Goal: Information Seeking & Learning: Find specific page/section

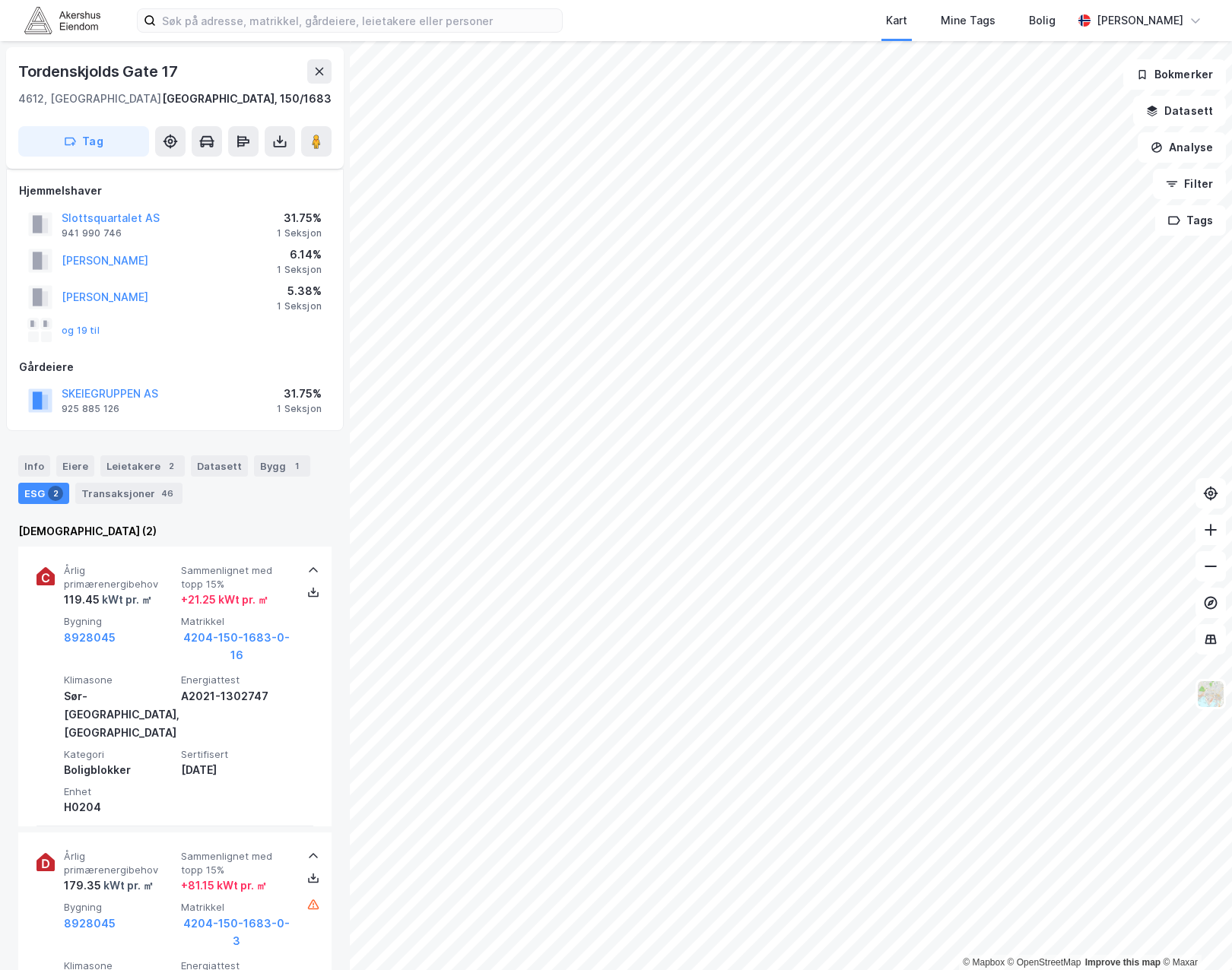
scroll to position [208, 0]
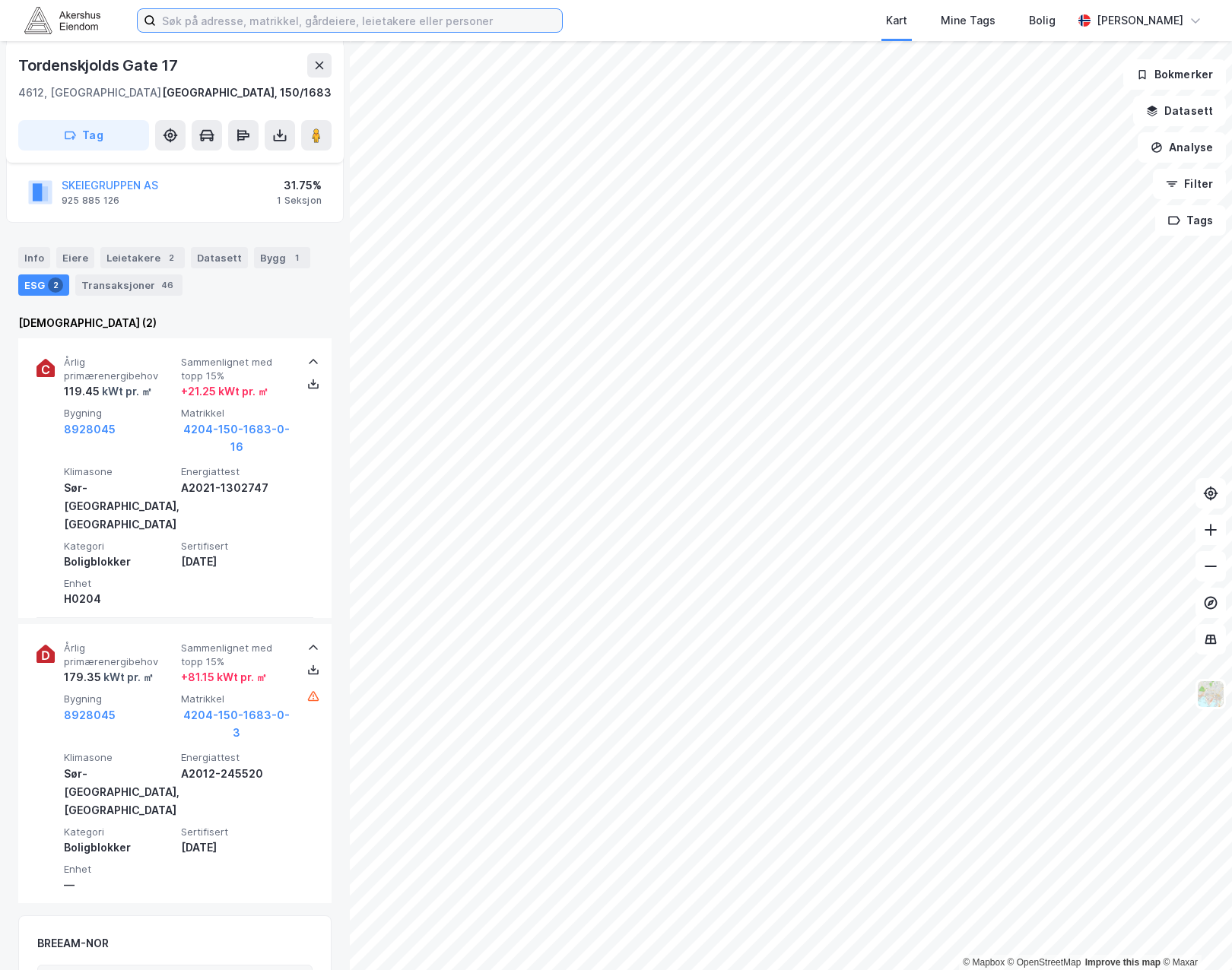
click at [262, 23] on input at bounding box center [358, 20] width 406 height 23
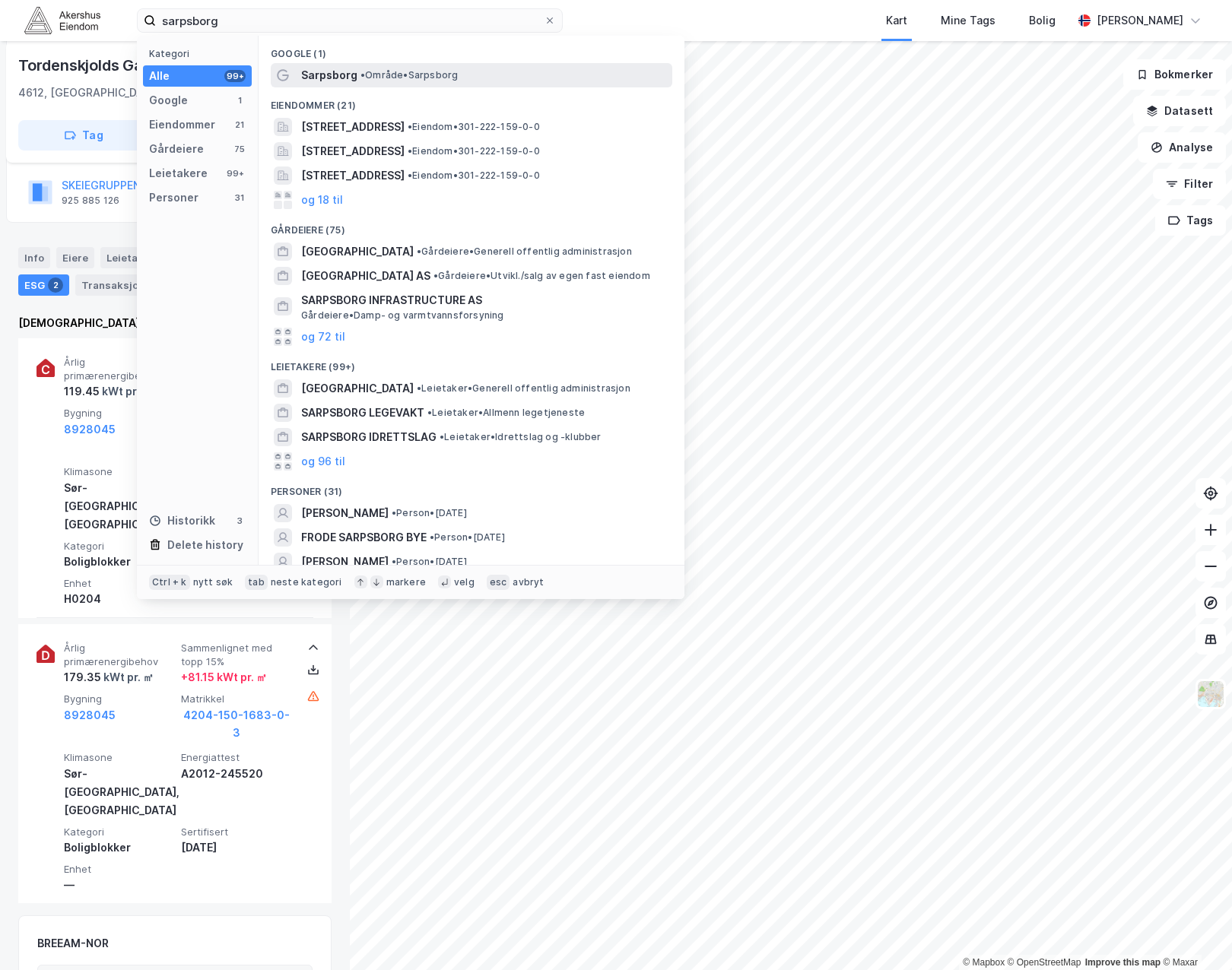
click at [344, 73] on span "Sarpsborg" at bounding box center [329, 75] width 56 height 18
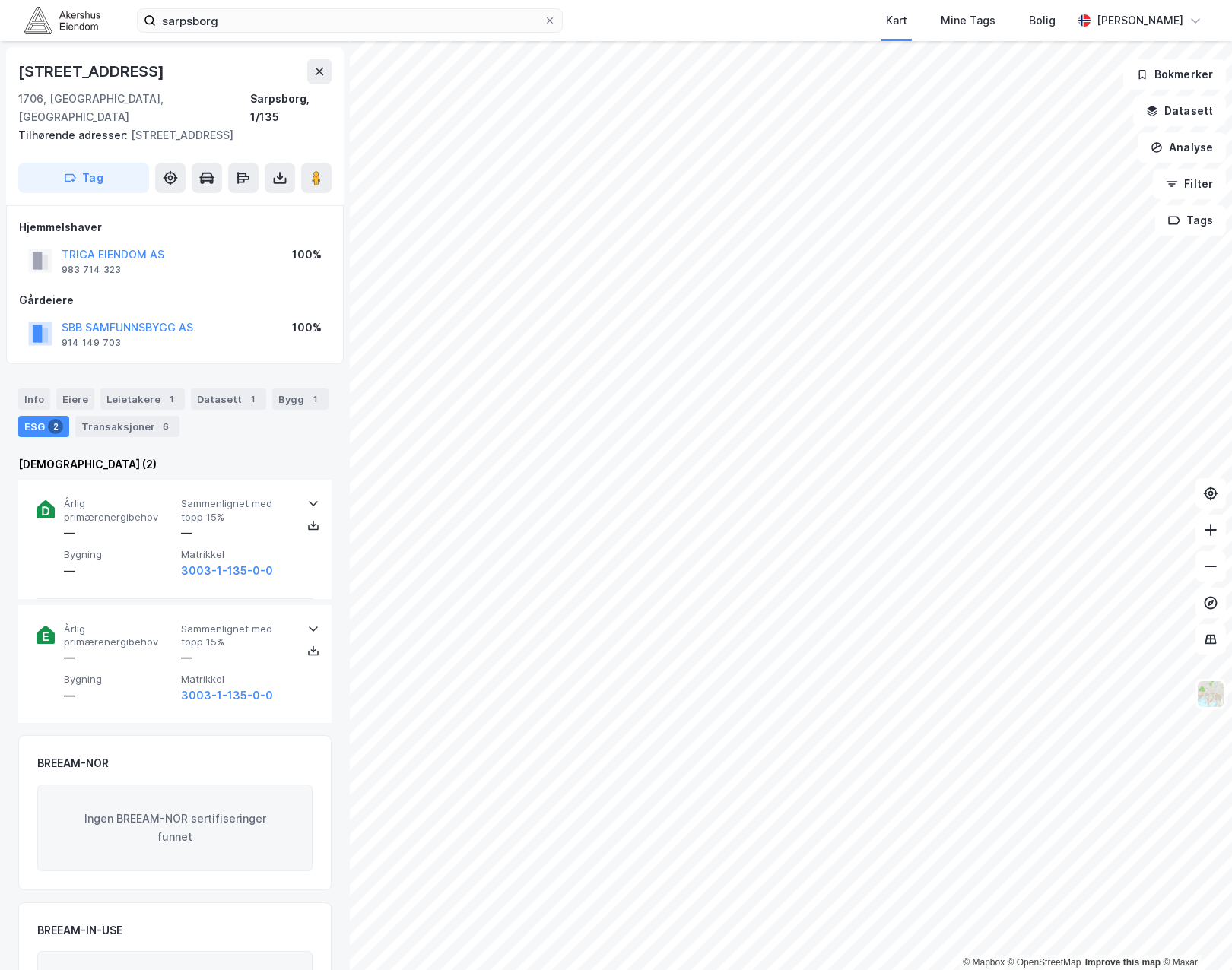
click at [254, 370] on div "Info [PERSON_NAME] 1 Datasett 1 Bygg 1 ESG 2 Transaksjoner 6" at bounding box center [175, 406] width 350 height 73
click at [229, 339] on div "Hjemmelshaver TRIGA EIENDOM AS 983 714 323 100% Gårdeiere SBB SAMFUNNSBYGG AS 9…" at bounding box center [174, 285] width 337 height 160
click at [228, 336] on div "Hjemmelshaver TRIGA EIENDOM AS 983 714 323 100% Gårdeiere SBB SAMFUNNSBYGG AS 9…" at bounding box center [174, 285] width 337 height 160
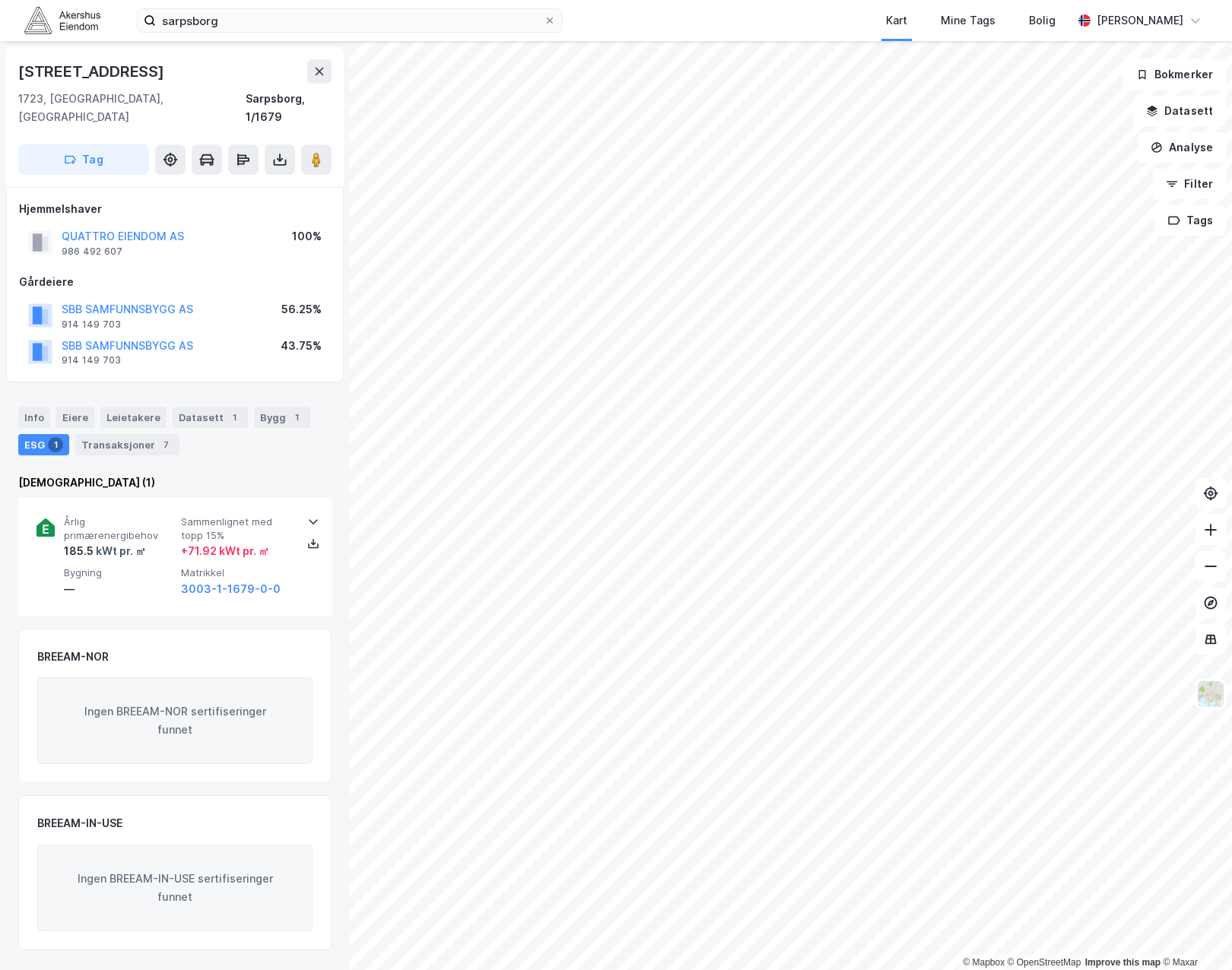
click at [14, 390] on div "Info [PERSON_NAME] Datasett 1 Bygg 1 ESG 1 Transaksjoner 7" at bounding box center [175, 424] width 350 height 73
click at [23, 407] on div "Info" at bounding box center [34, 417] width 32 height 21
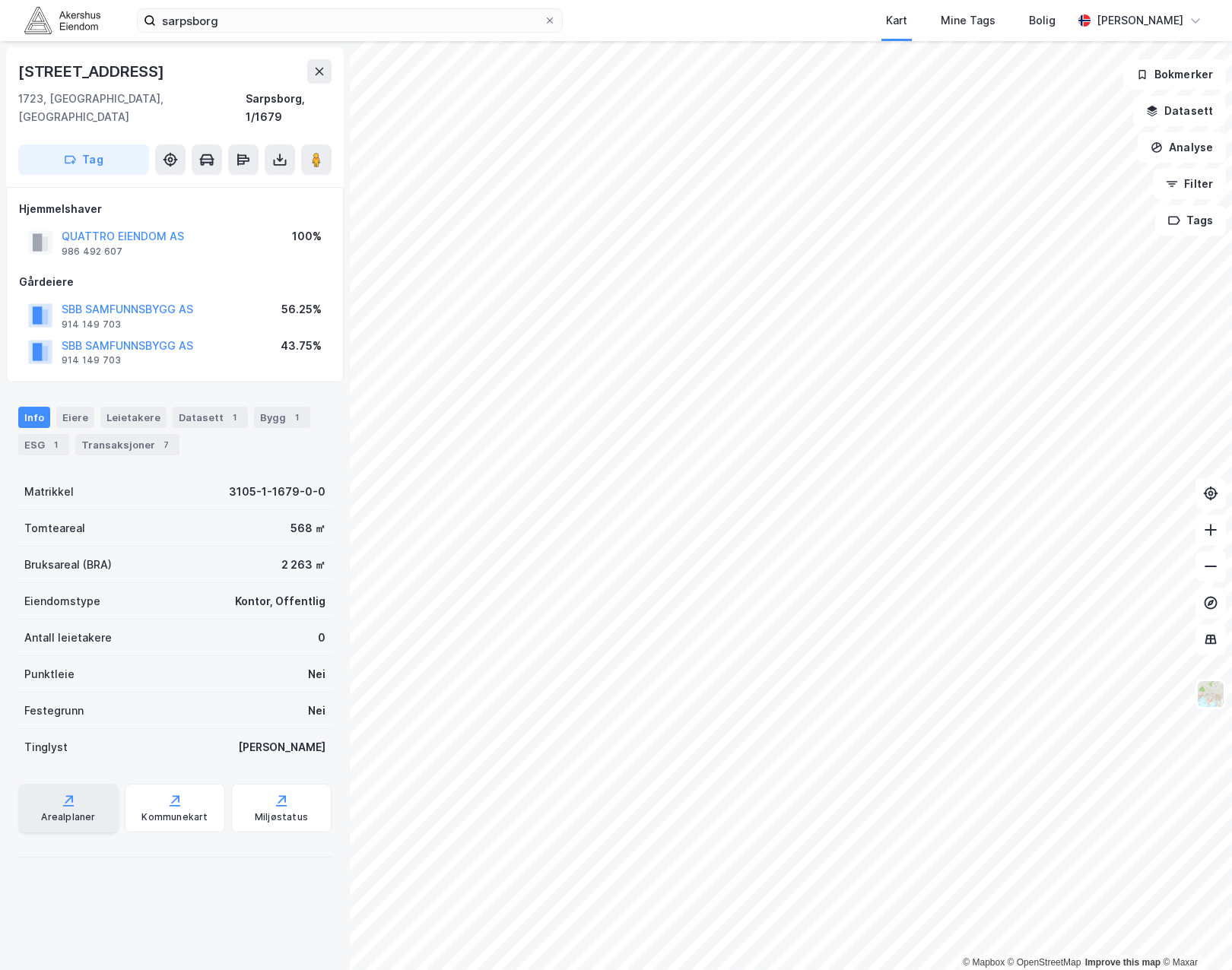
click at [66, 793] on icon at bounding box center [69, 800] width 15 height 15
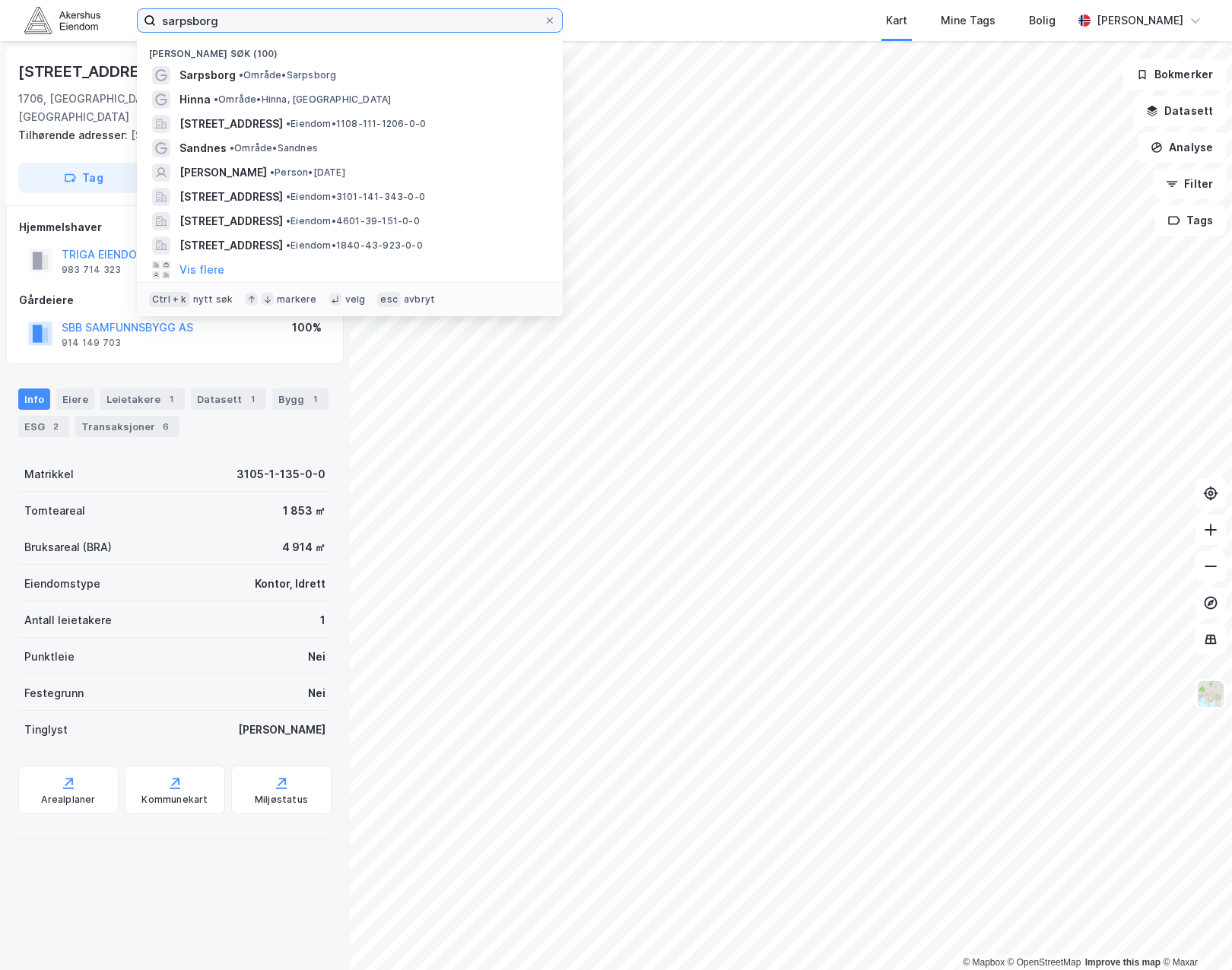
drag, startPoint x: 328, startPoint y: 14, endPoint x: 67, endPoint y: 20, distance: 261.1
click at [69, 21] on div "sarpsborg Nylige søk (100) [GEOGRAPHIC_DATA] • Område • Sarpsborg Hinna • Områd…" at bounding box center [616, 20] width 1232 height 41
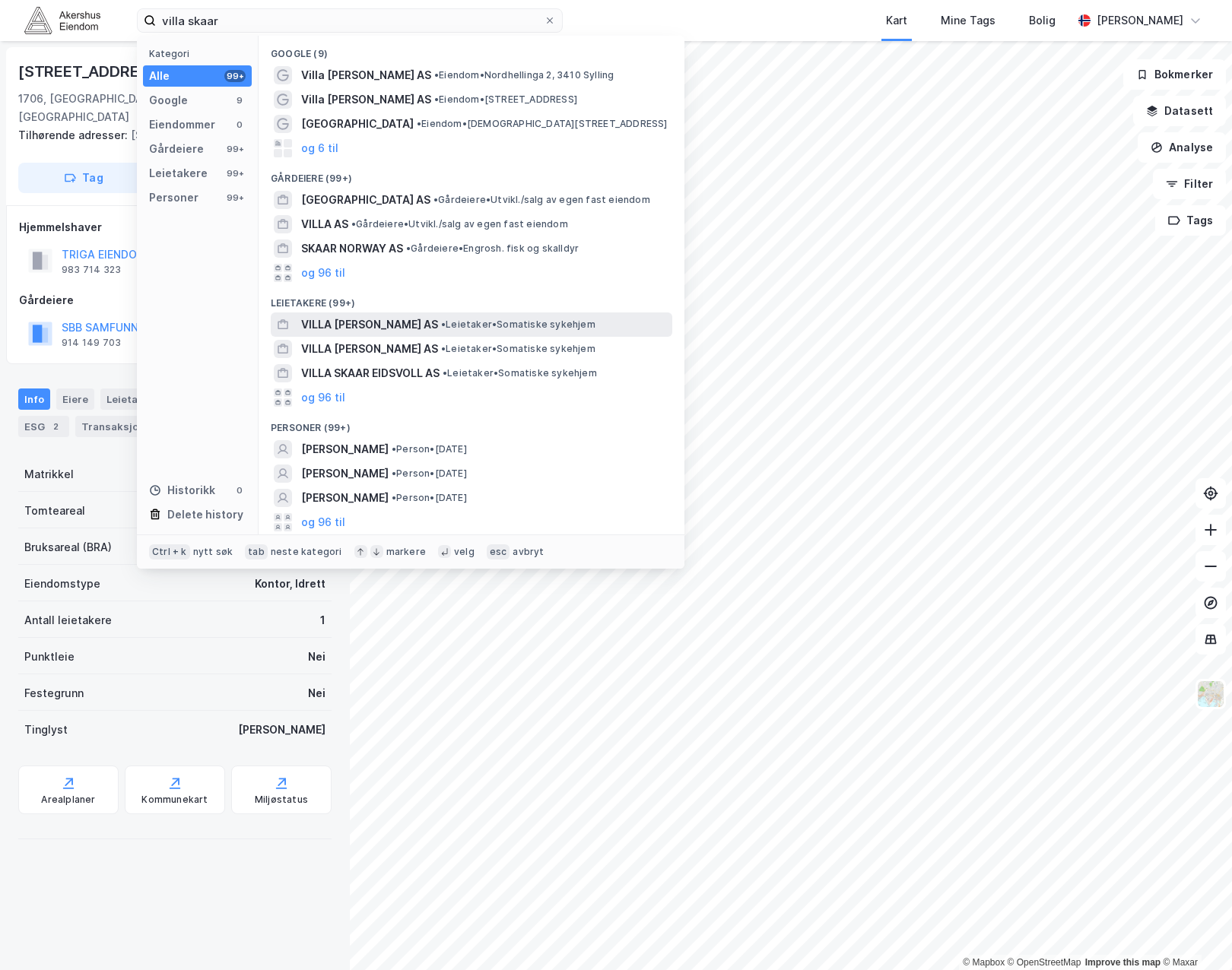
click at [385, 325] on span "VILLA [PERSON_NAME] AS" at bounding box center [370, 325] width 137 height 18
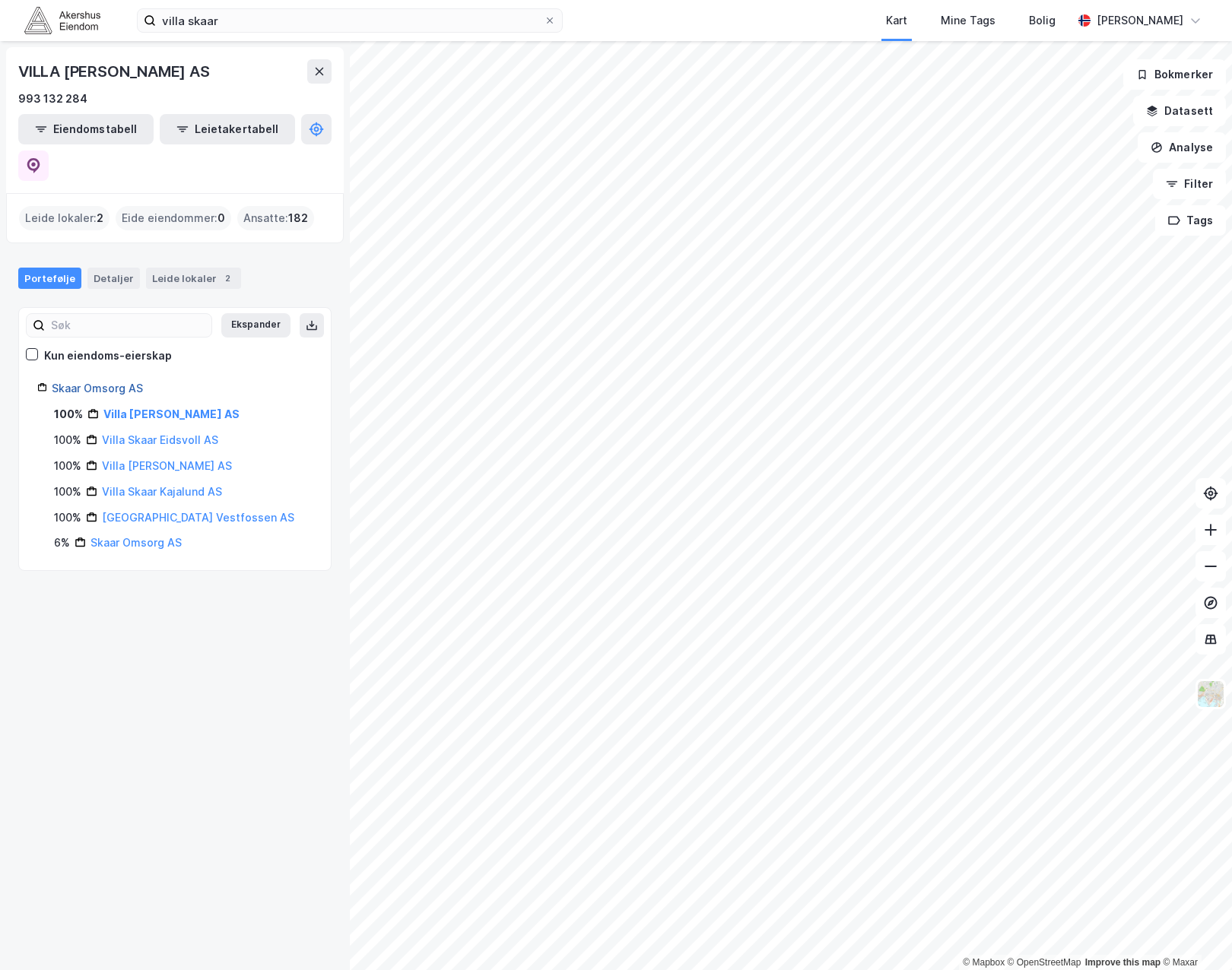
click at [80, 382] on link "Skaar Omsorg AS" at bounding box center [97, 387] width 91 height 13
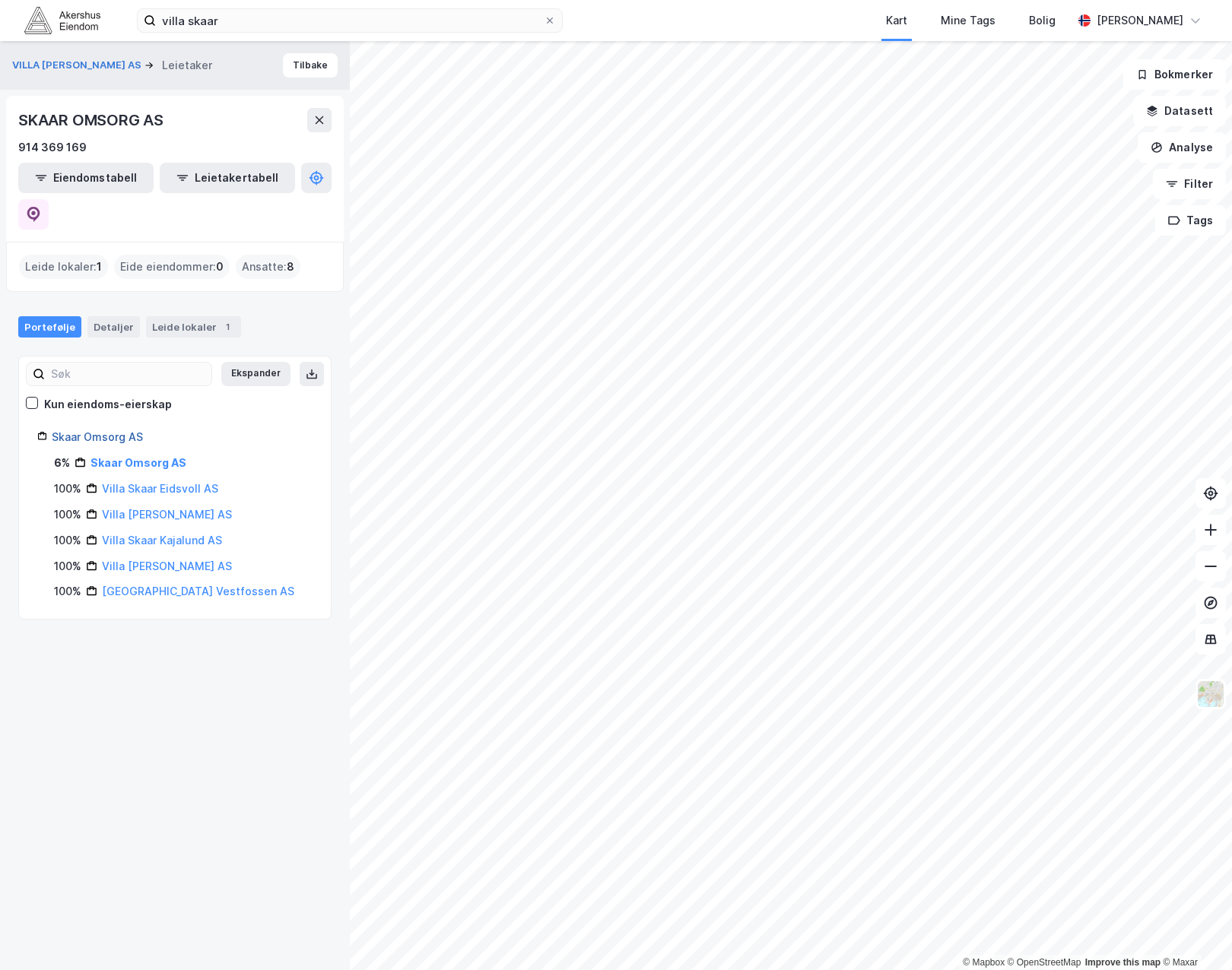
click at [118, 430] on link "Skaar Omsorg AS" at bounding box center [97, 436] width 91 height 13
click at [137, 677] on div "VILLA [PERSON_NAME] AS Leietaker Tilbake SKAAR OMSORG AS 914 369 169 Eiendomsta…" at bounding box center [175, 506] width 350 height 929
click at [151, 560] on link "Villa [PERSON_NAME] AS" at bounding box center [167, 566] width 130 height 13
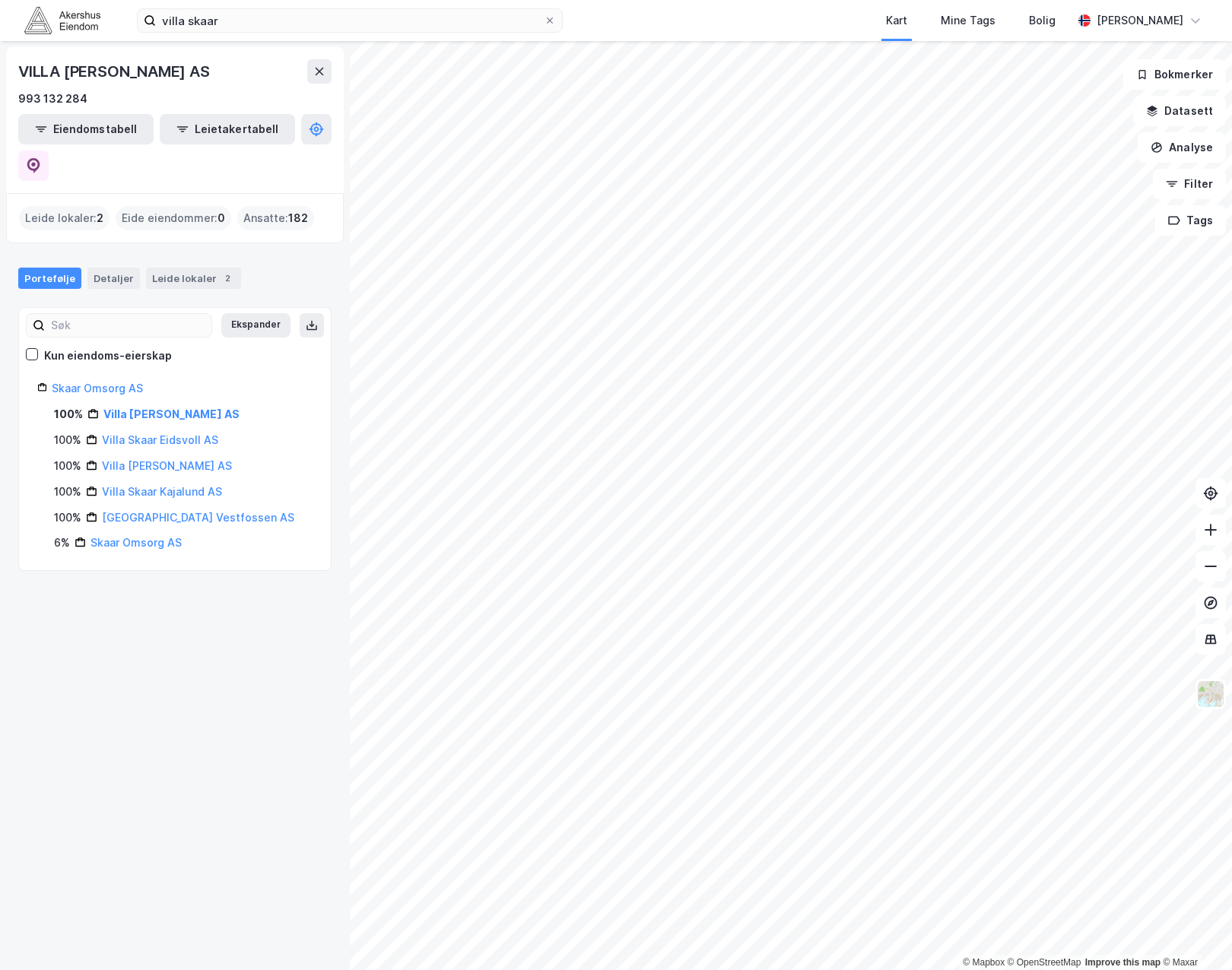
click at [144, 457] on div "Villa [PERSON_NAME] AS" at bounding box center [167, 466] width 130 height 18
click at [133, 629] on div "VILLA [PERSON_NAME] AS 993 132 284 Eiendomstabell Leietakertabell Leide lokaler…" at bounding box center [175, 506] width 350 height 929
click at [90, 382] on link "Skaar Omsorg AS" at bounding box center [97, 387] width 91 height 13
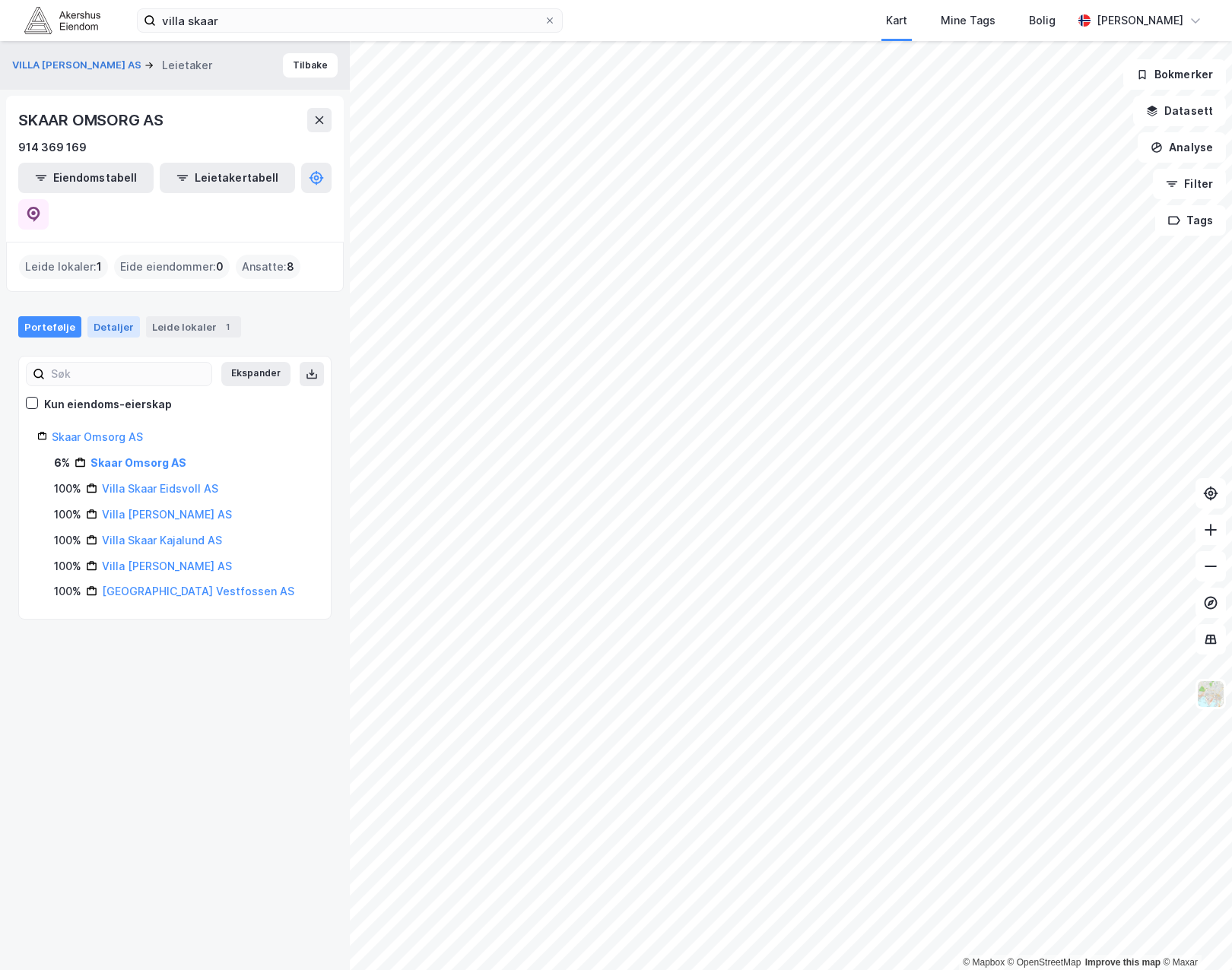
click at [101, 316] on div "Detaljer" at bounding box center [113, 326] width 53 height 21
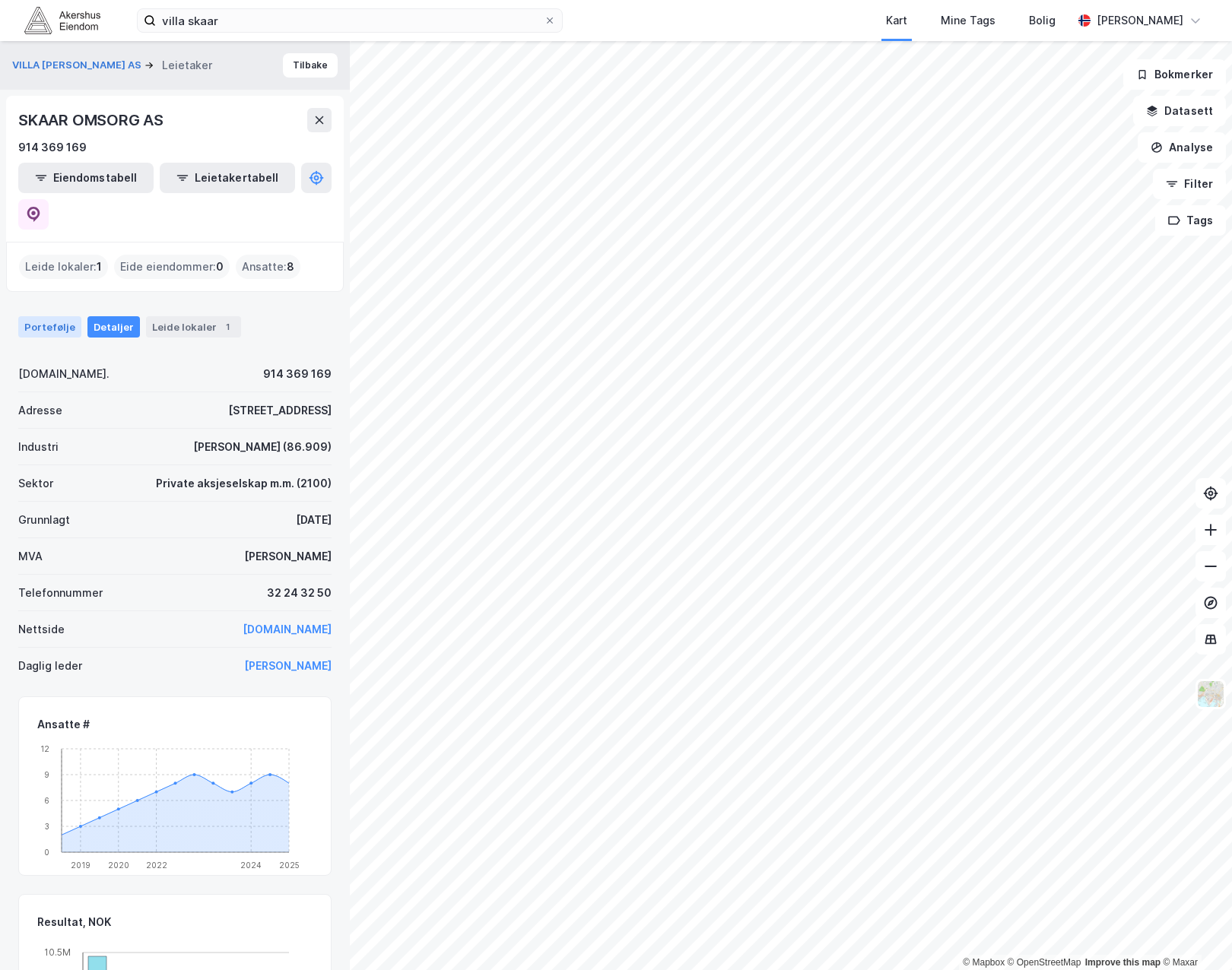
click at [36, 316] on div "Portefølje" at bounding box center [49, 326] width 63 height 21
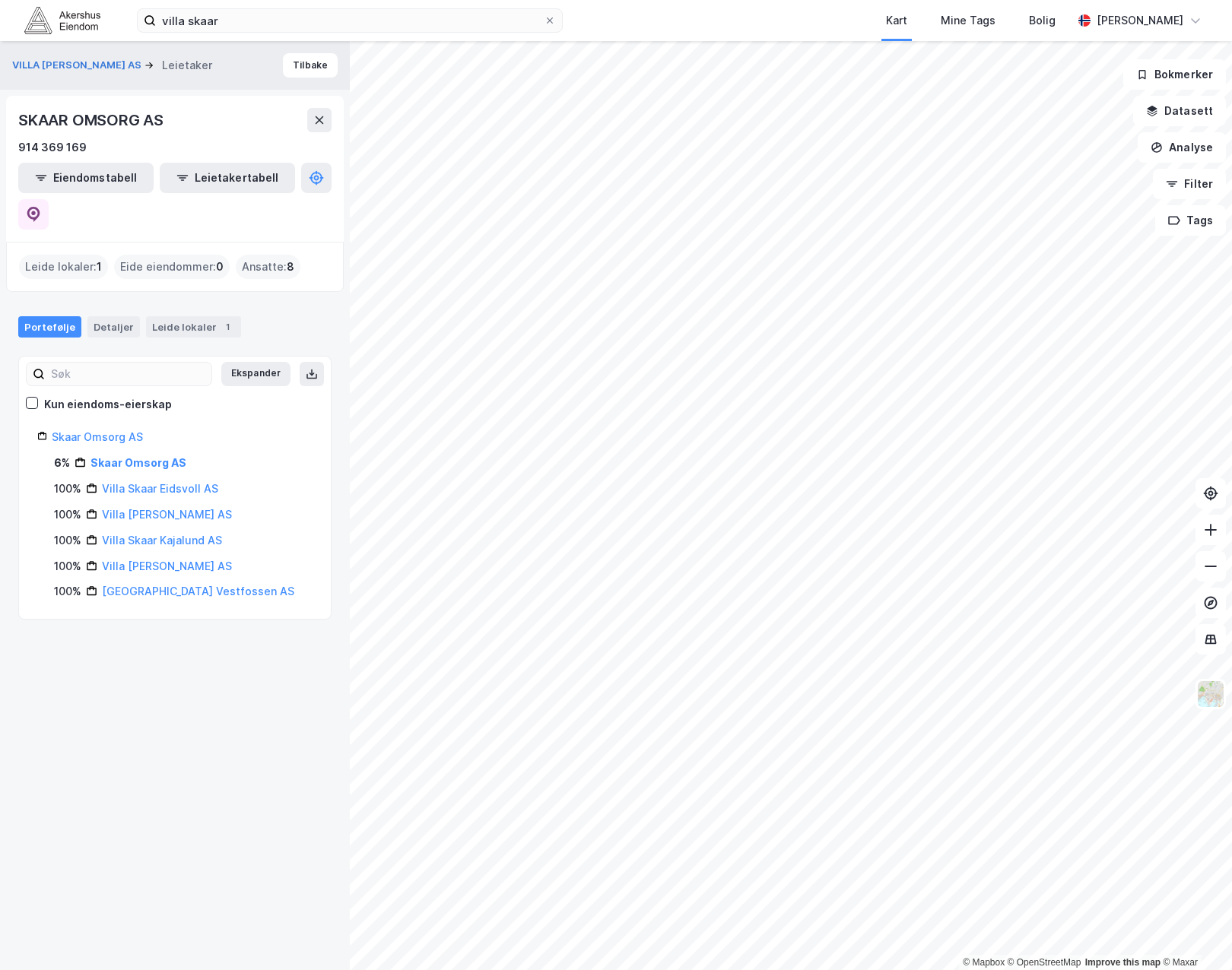
click at [139, 634] on div "VILLA [PERSON_NAME] AS Leietaker Tilbake SKAAR OMSORG AS 914 369 169 Eiendomsta…" at bounding box center [175, 506] width 350 height 929
click at [306, 68] on button "Tilbake" at bounding box center [310, 65] width 54 height 24
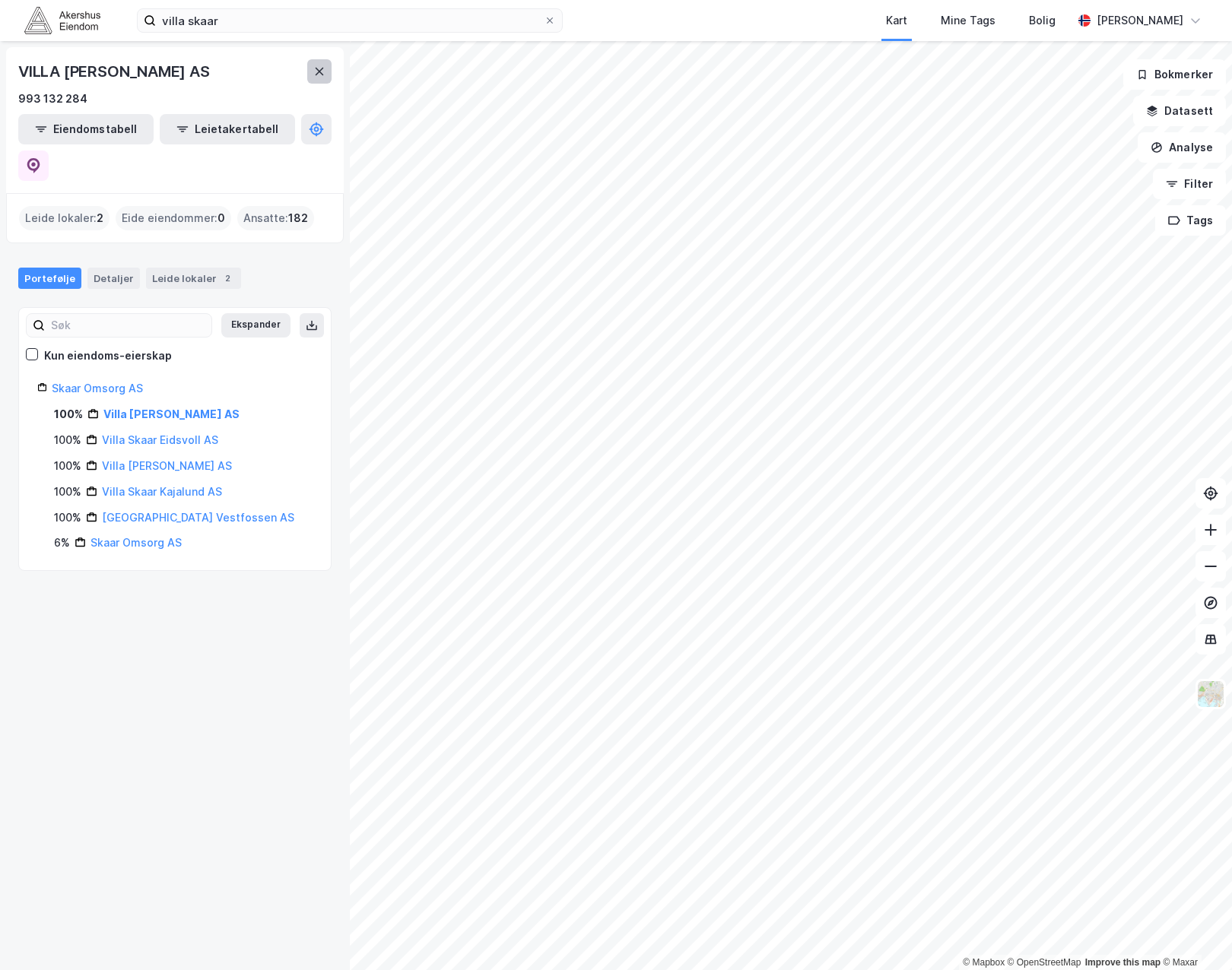
click at [313, 74] on icon at bounding box center [319, 71] width 13 height 13
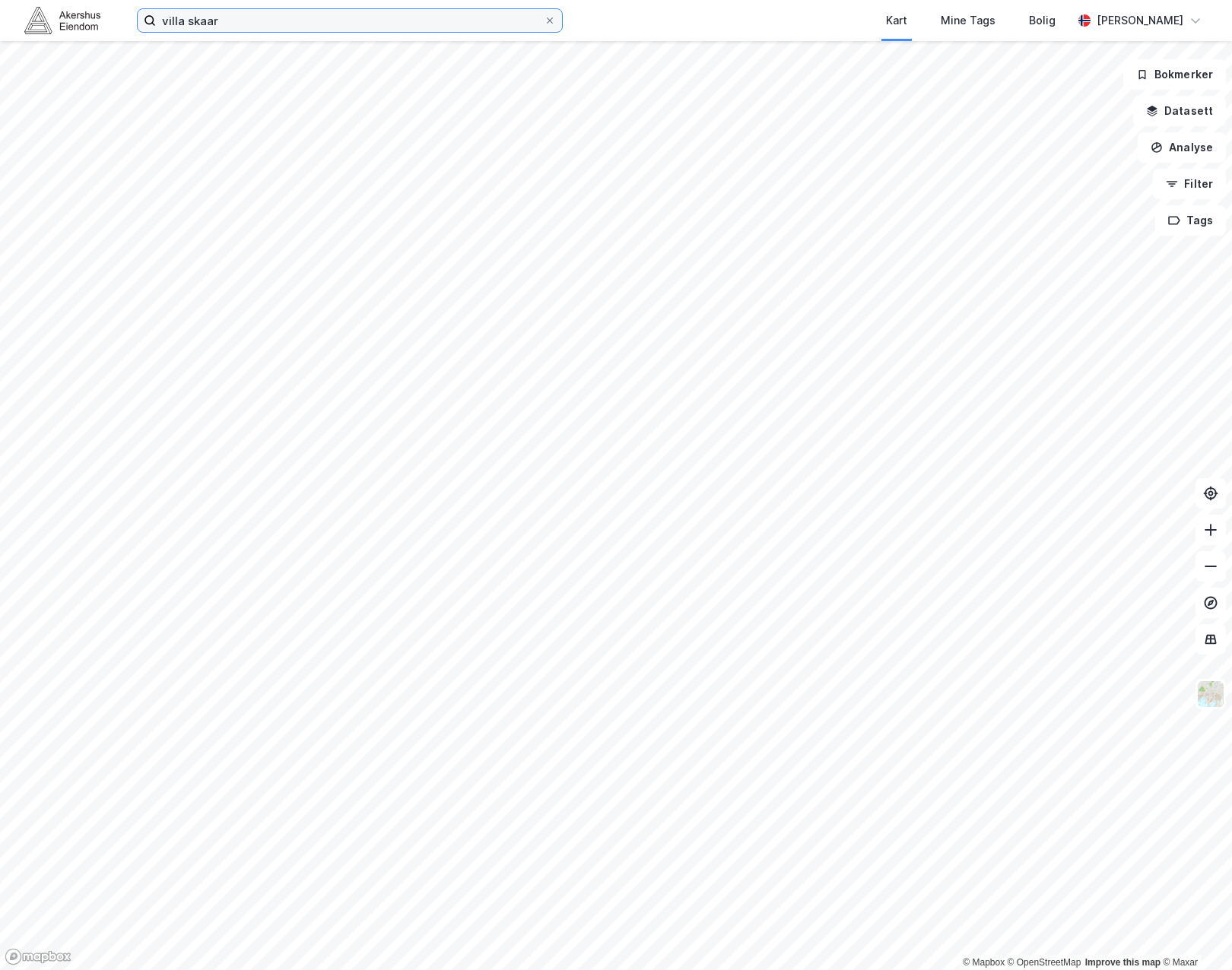
click at [241, 30] on input "villa skaar" at bounding box center [349, 20] width 388 height 23
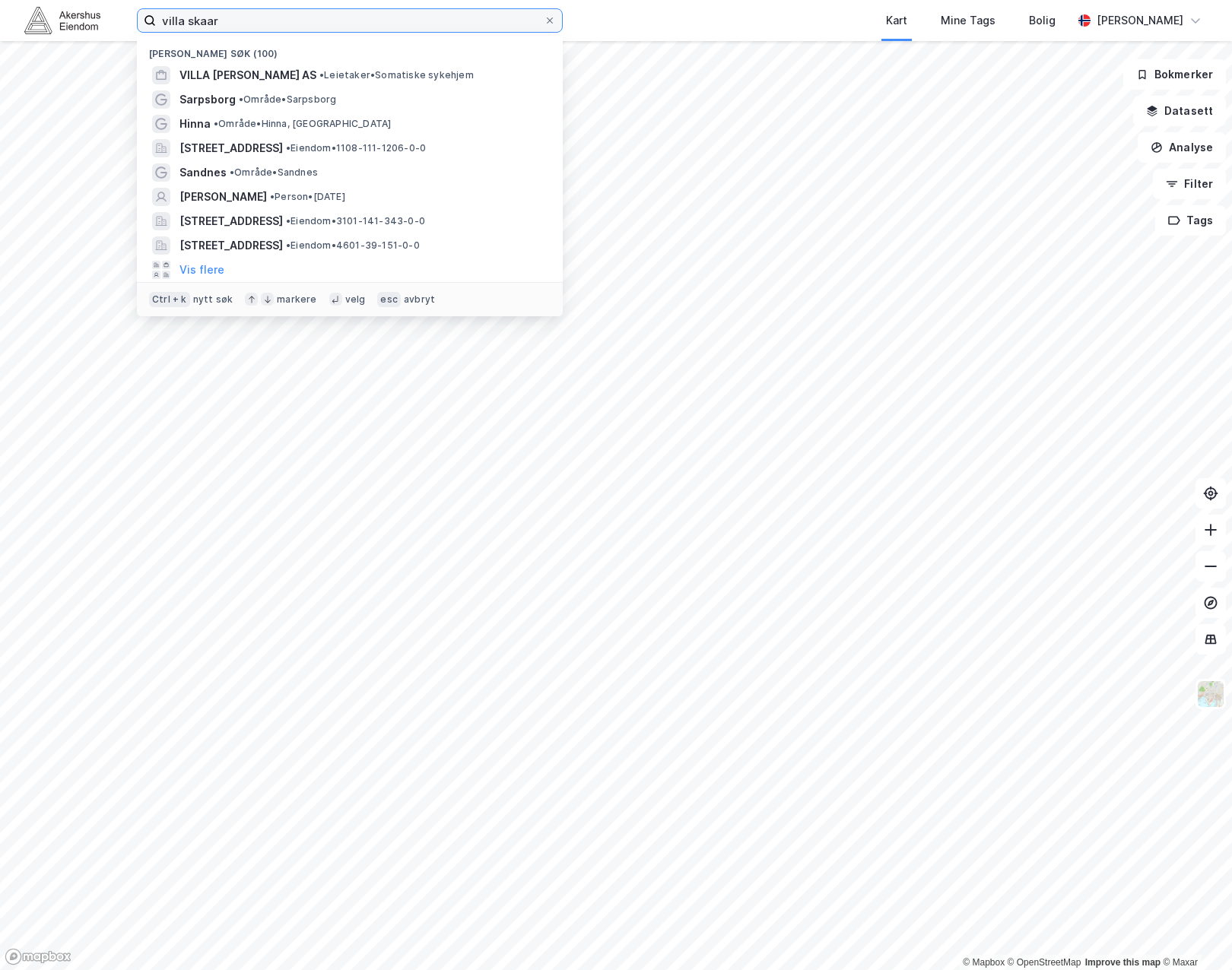
drag, startPoint x: 247, startPoint y: 25, endPoint x: 105, endPoint y: 26, distance: 142.0
click at [105, 26] on div "villa skaar Nylige søk (100) [GEOGRAPHIC_DATA][PERSON_NAME] AS • Leietaker • So…" at bounding box center [616, 20] width 1232 height 41
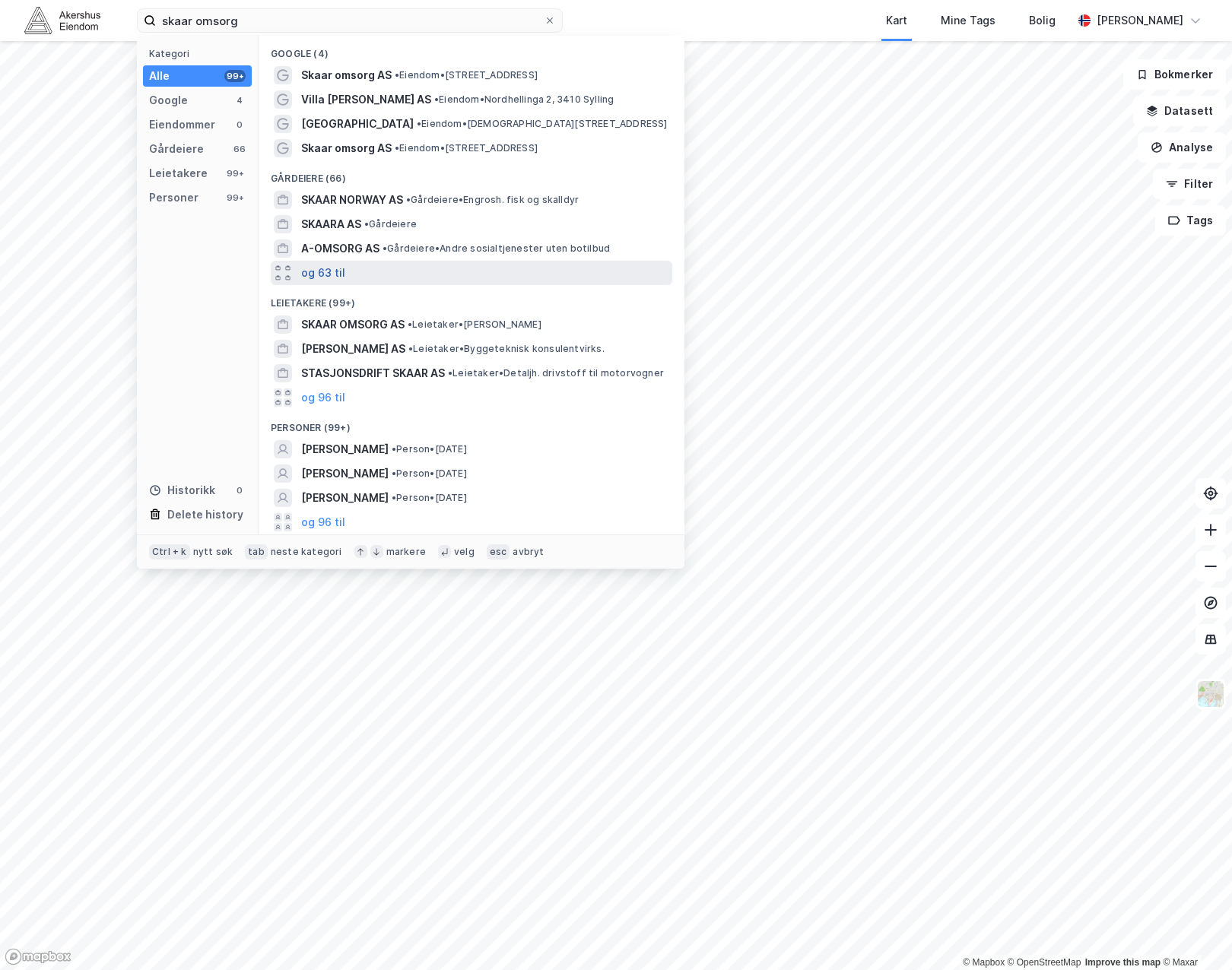
click at [320, 271] on button "og 63 til" at bounding box center [323, 273] width 44 height 18
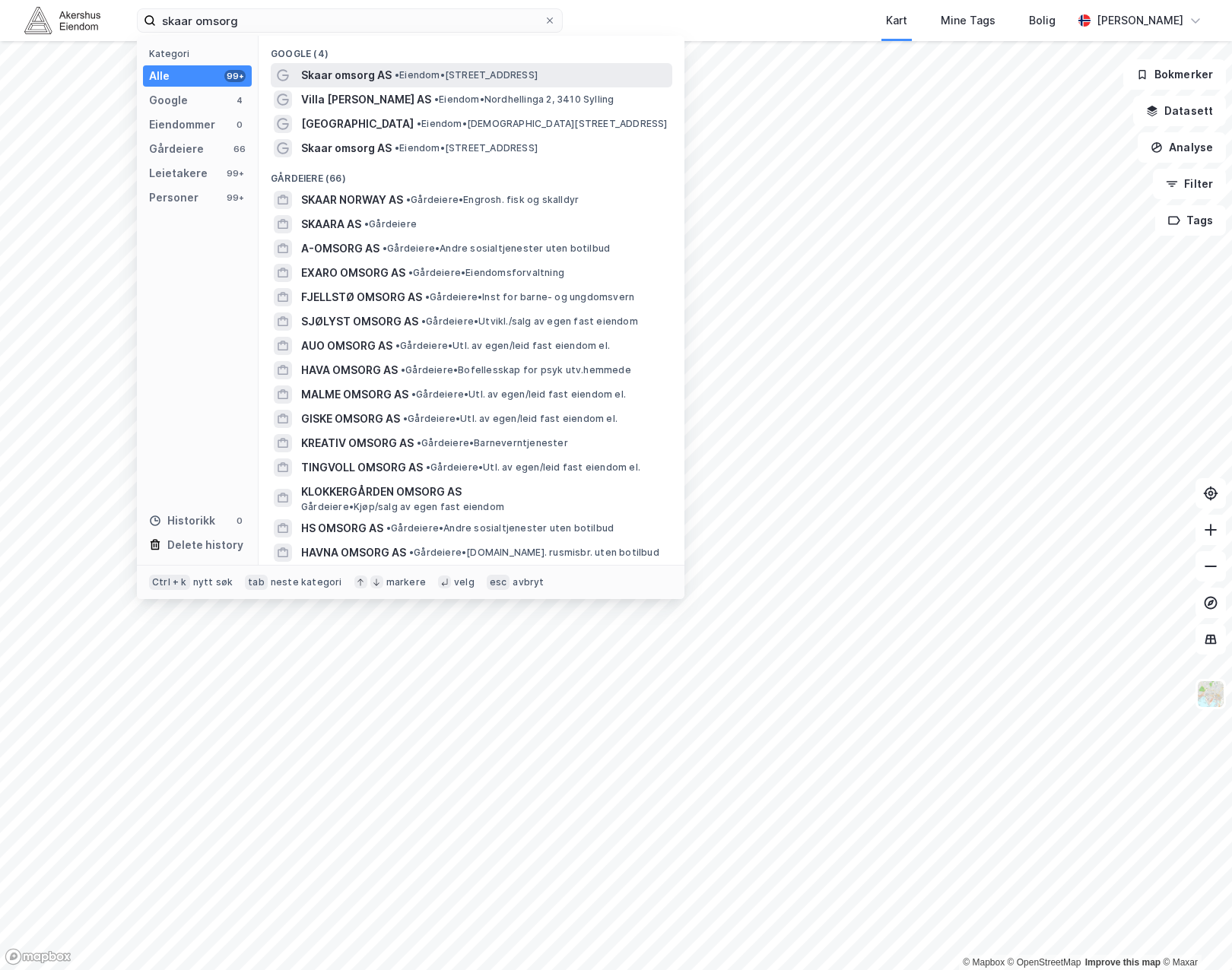
click at [366, 72] on span "Skaar omsorg AS" at bounding box center [346, 75] width 90 height 18
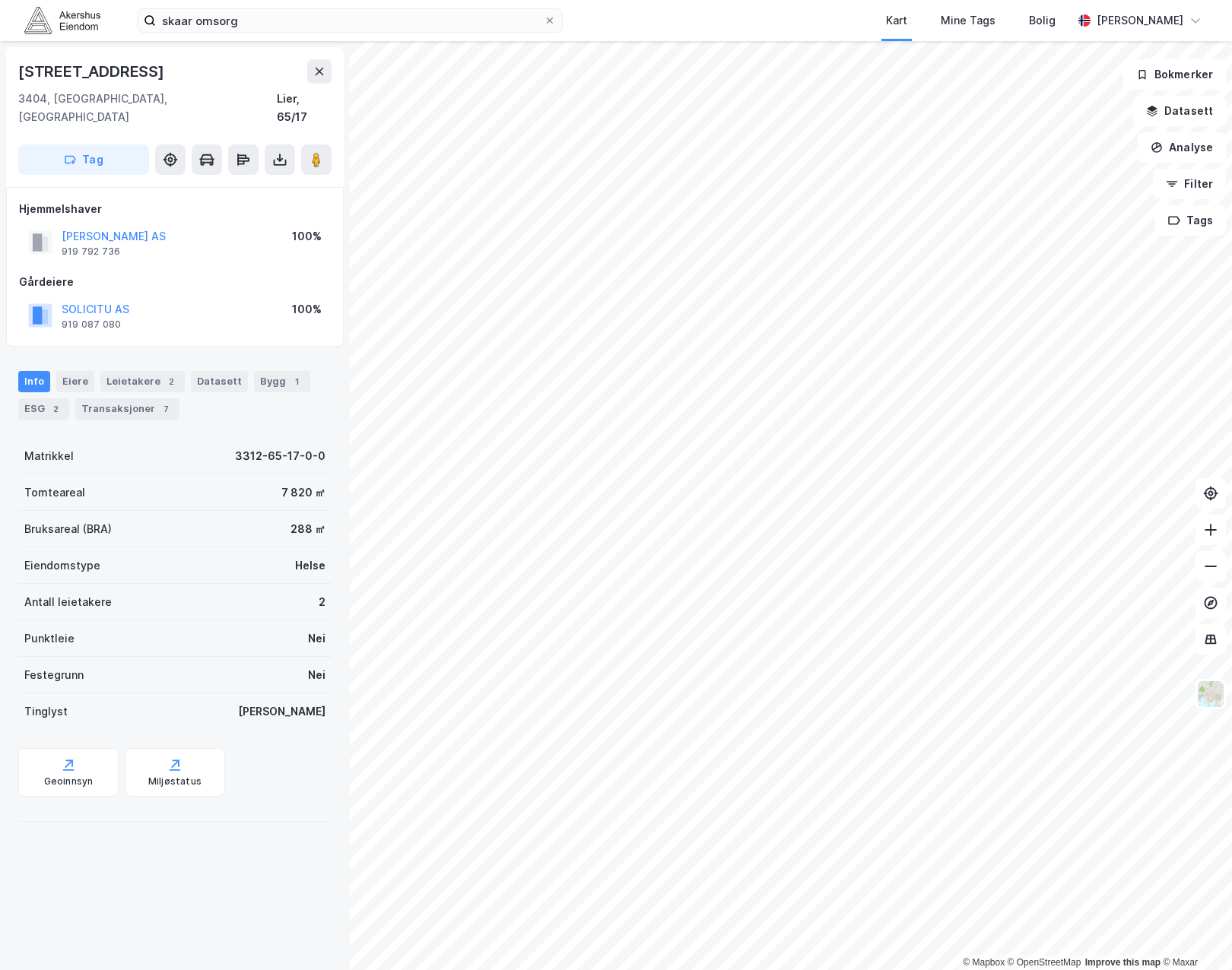
click at [178, 333] on div "Vestsideveien 101 3404, [GEOGRAPHIC_DATA], Buskerud Lier, 65/17 Tag Hjemmelshav…" at bounding box center [175, 506] width 350 height 929
click at [0, 0] on button "SOLICITU AS" at bounding box center [0, 0] width 0 height 0
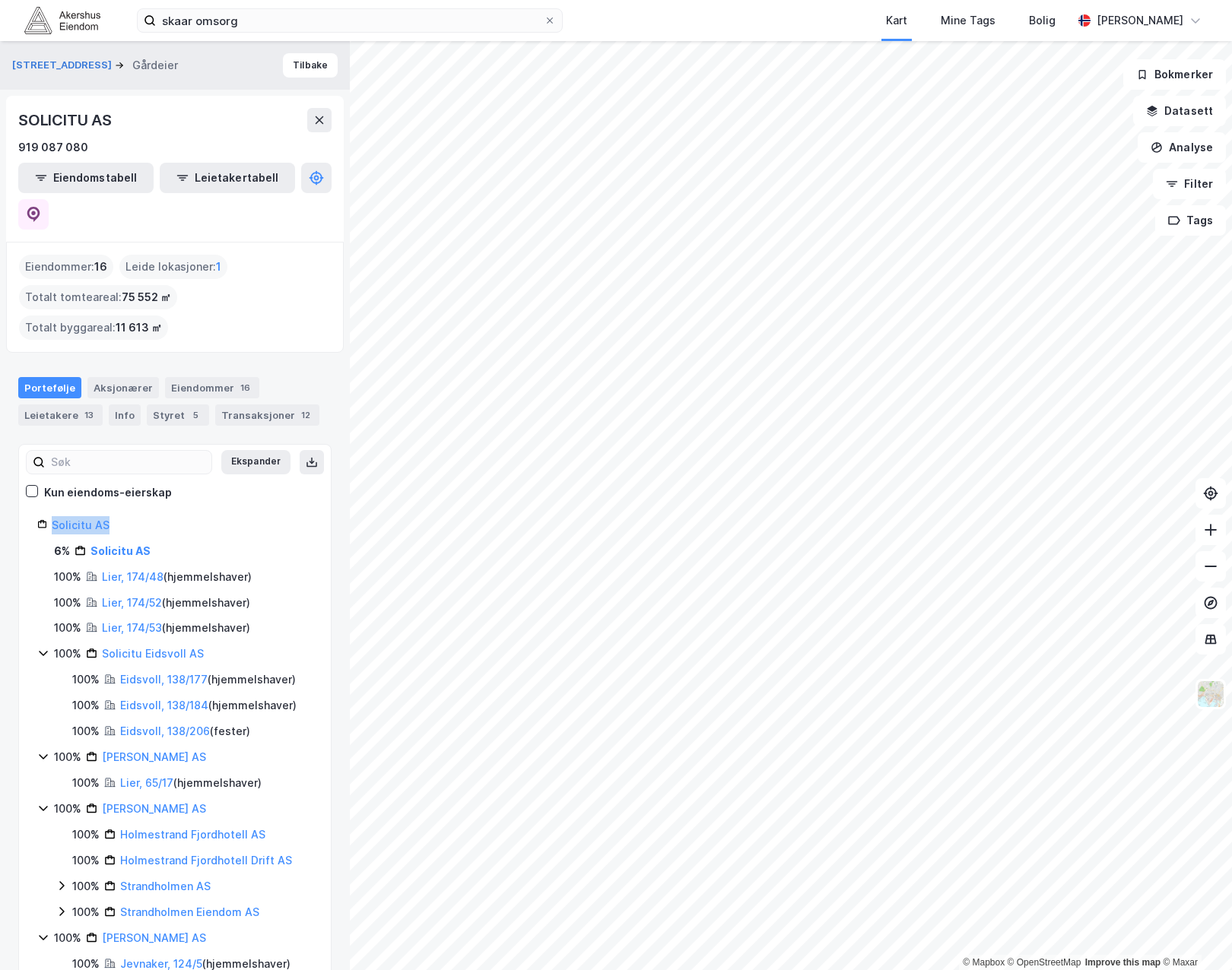
drag, startPoint x: 144, startPoint y: 455, endPoint x: 46, endPoint y: 457, distance: 98.0
click at [46, 516] on div "Solicitu AS" at bounding box center [175, 526] width 275 height 18
copy link "Solicitu AS"
click at [249, 21] on input "skaar omsorg" at bounding box center [349, 20] width 388 height 23
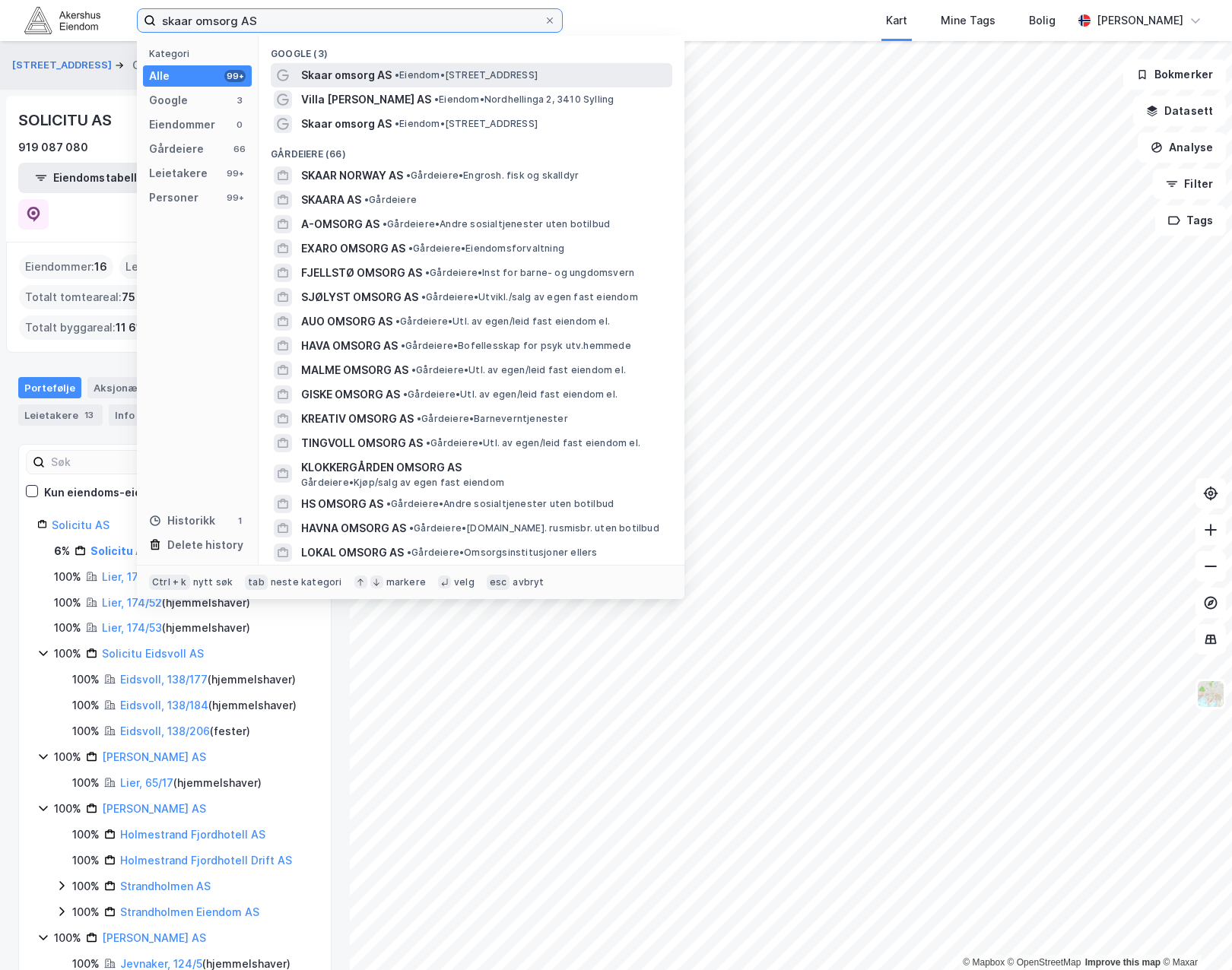
type input "skaar omsorg AS"
click at [346, 64] on div "Skaar omsorg AS • Eiendom • [STREET_ADDRESS]" at bounding box center [471, 74] width 402 height 24
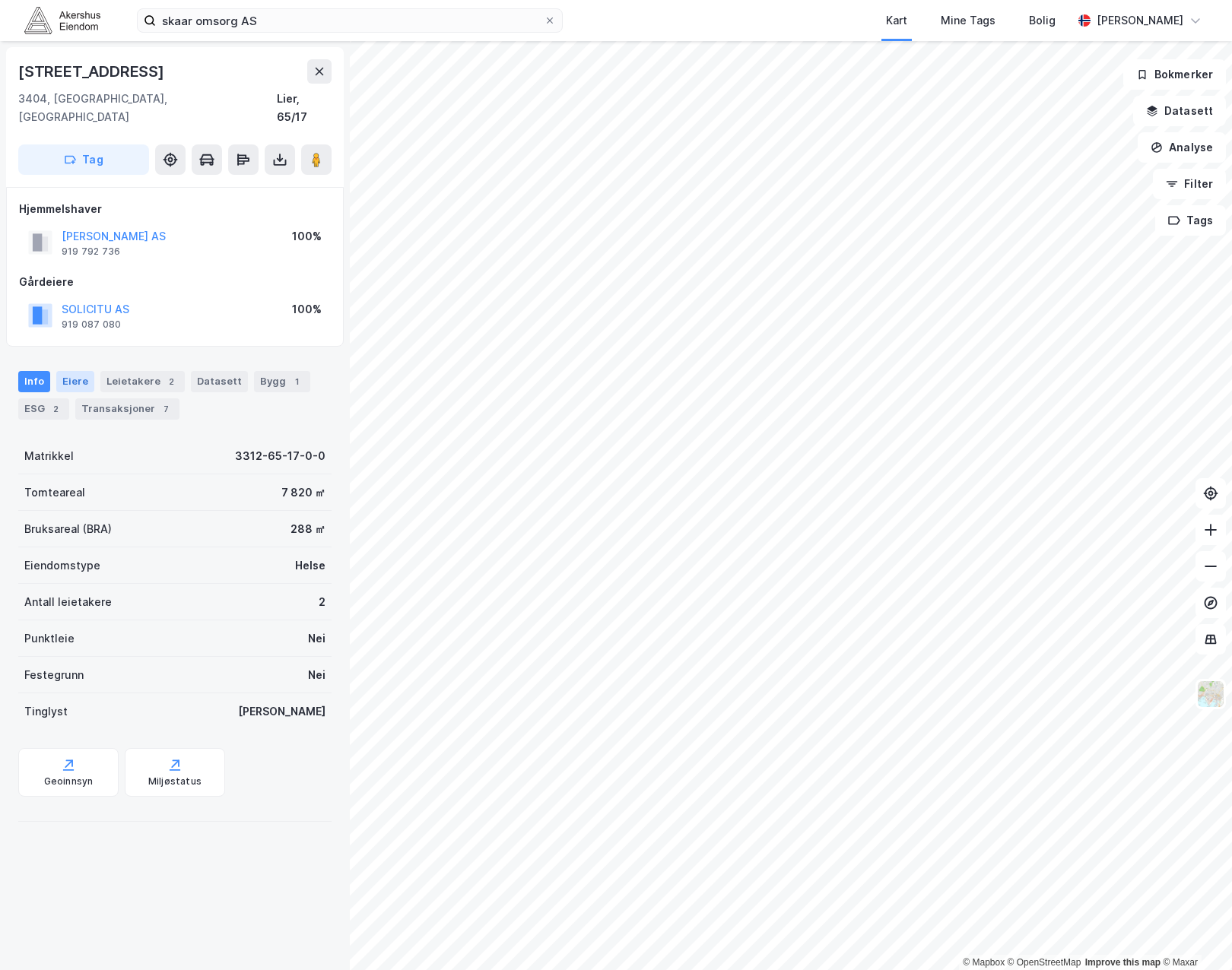
click at [79, 371] on div "Eiere" at bounding box center [74, 381] width 38 height 21
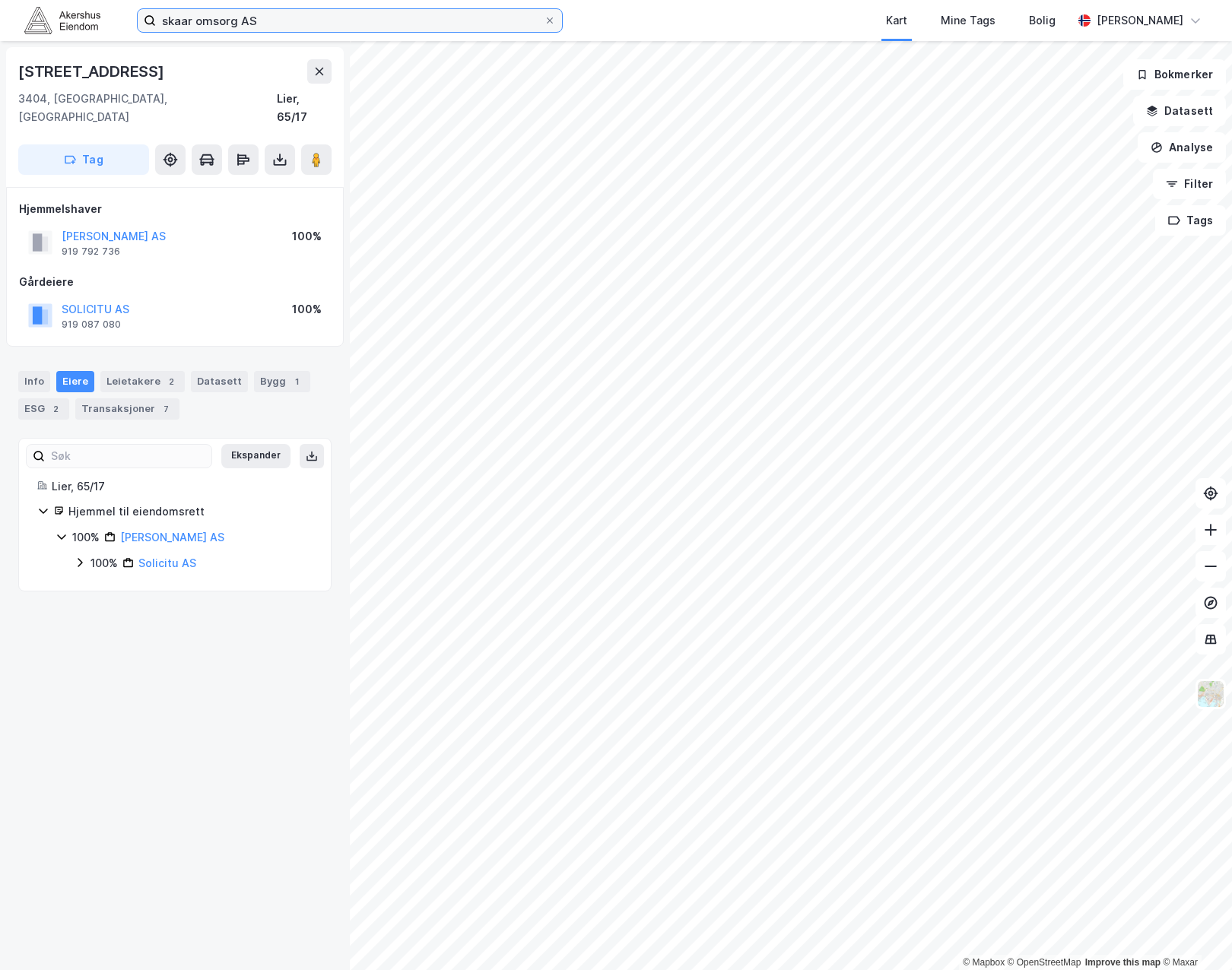
click at [267, 30] on input "skaar omsorg AS" at bounding box center [349, 20] width 388 height 23
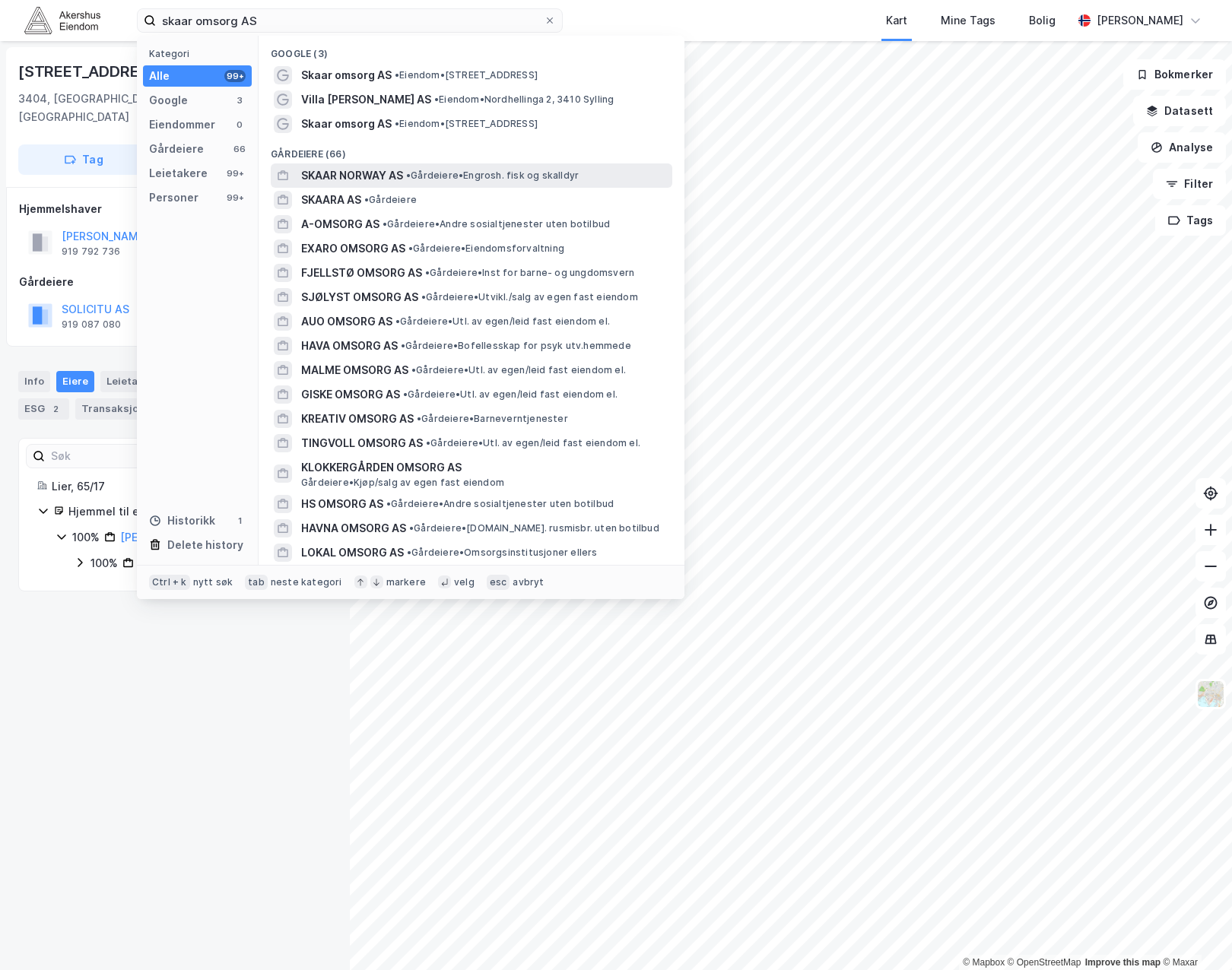
click at [346, 176] on span "SKAAR NORWAY AS" at bounding box center [352, 176] width 102 height 18
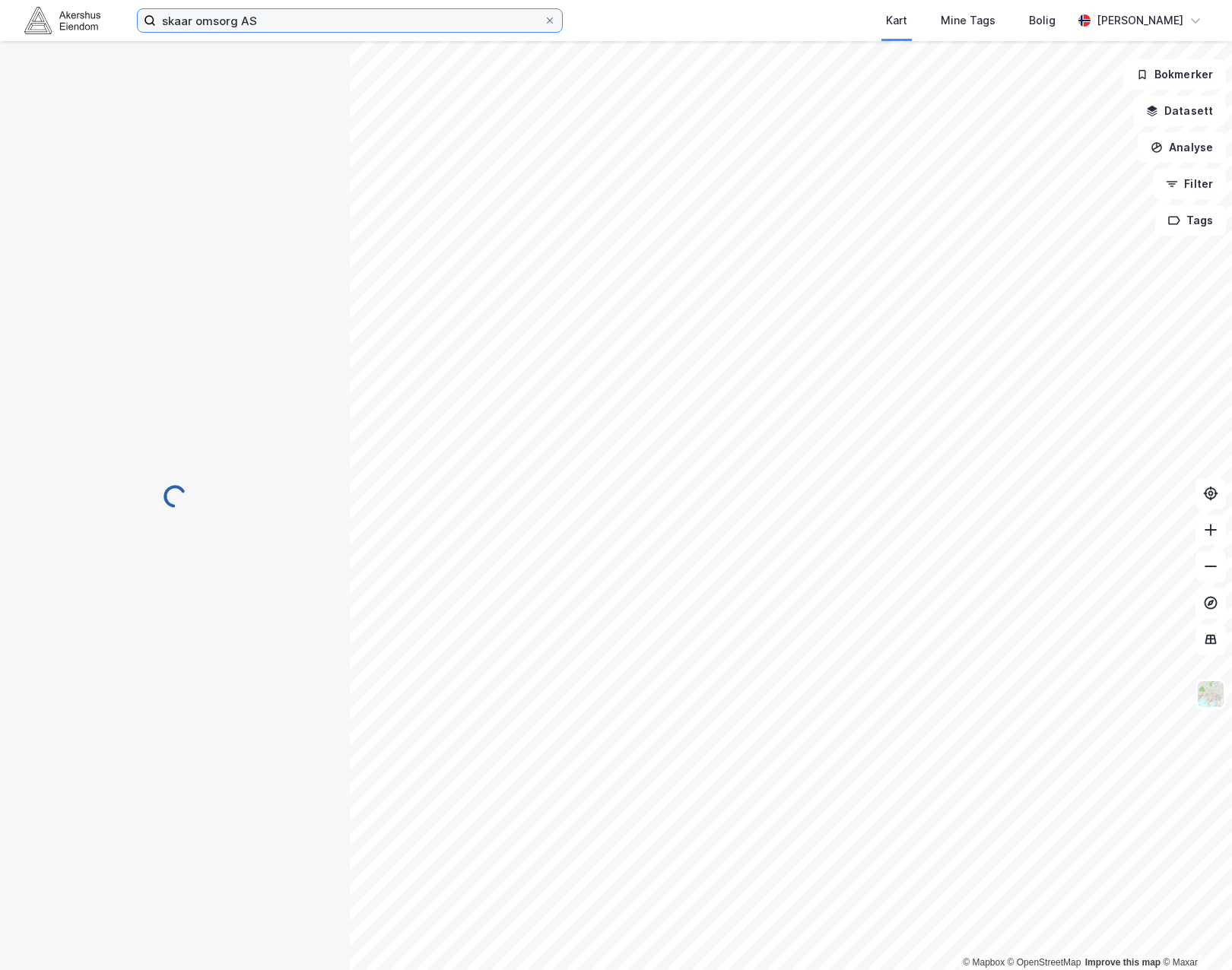
click at [271, 22] on input "skaar omsorg AS" at bounding box center [349, 20] width 388 height 23
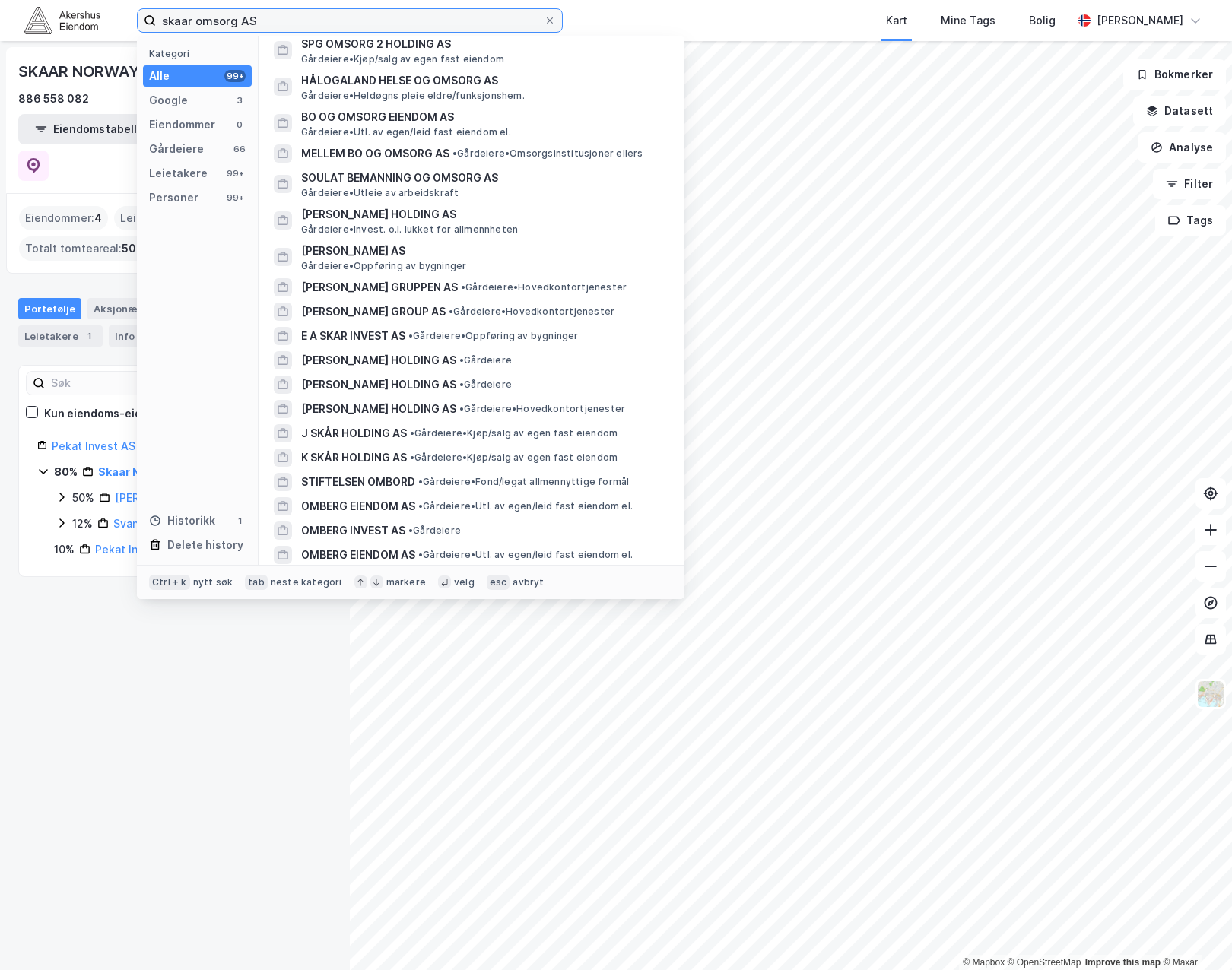
scroll to position [1662, 0]
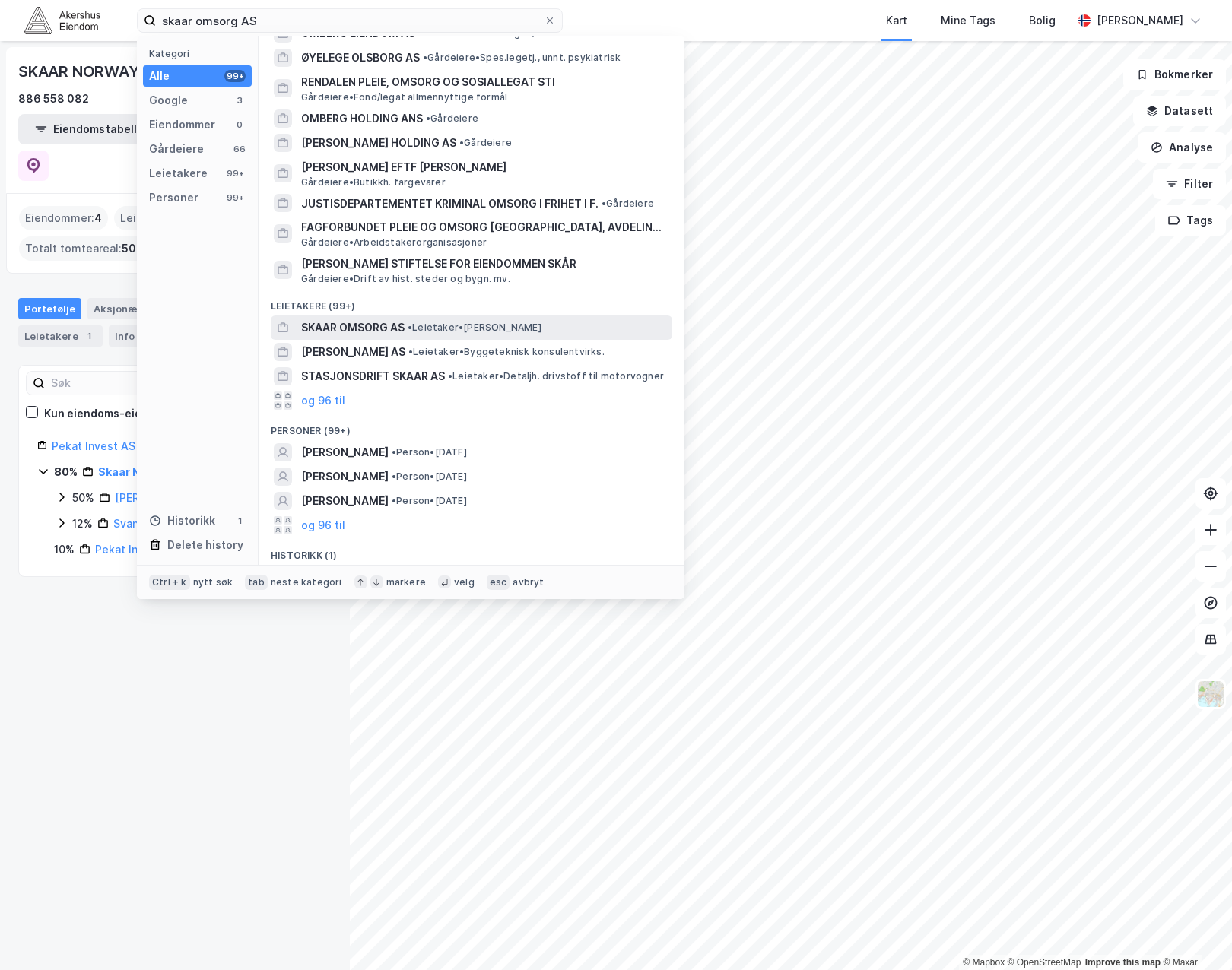
click at [366, 319] on span "SKAAR OMSORG AS" at bounding box center [353, 328] width 104 height 18
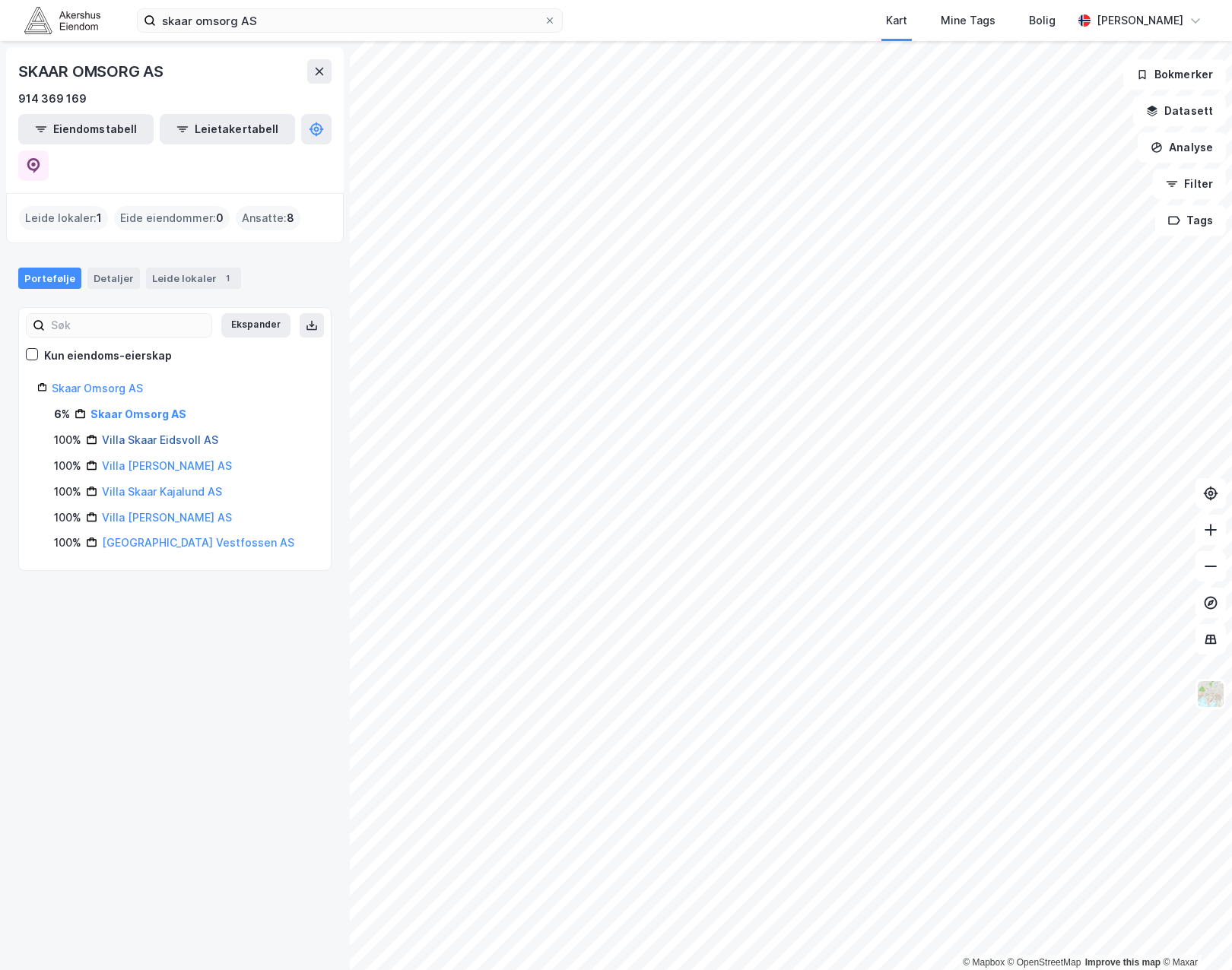
click at [151, 434] on link "Villa Skaar Eidsvoll AS" at bounding box center [160, 439] width 116 height 13
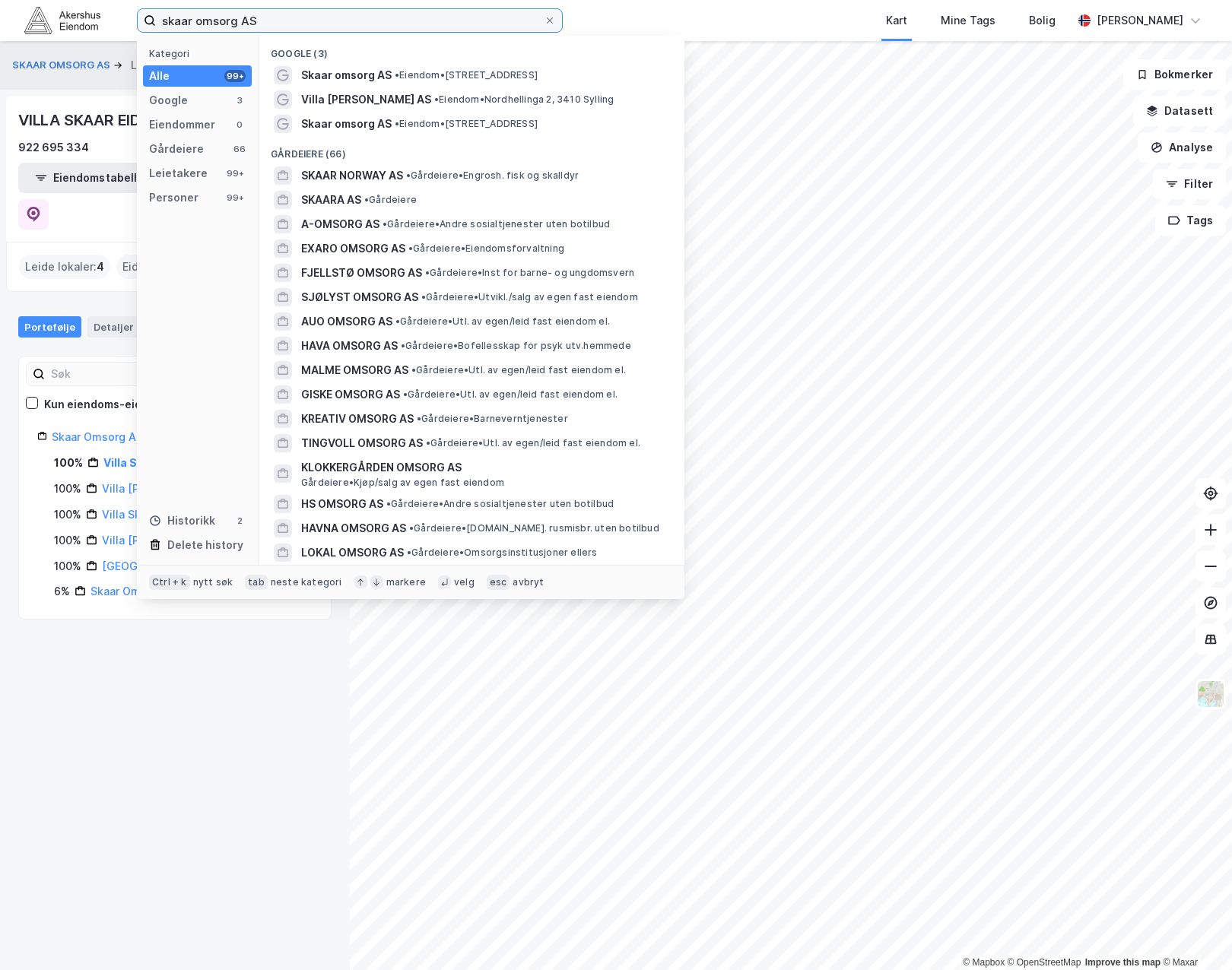
click at [424, 21] on input "skaar omsorg AS" at bounding box center [349, 20] width 388 height 23
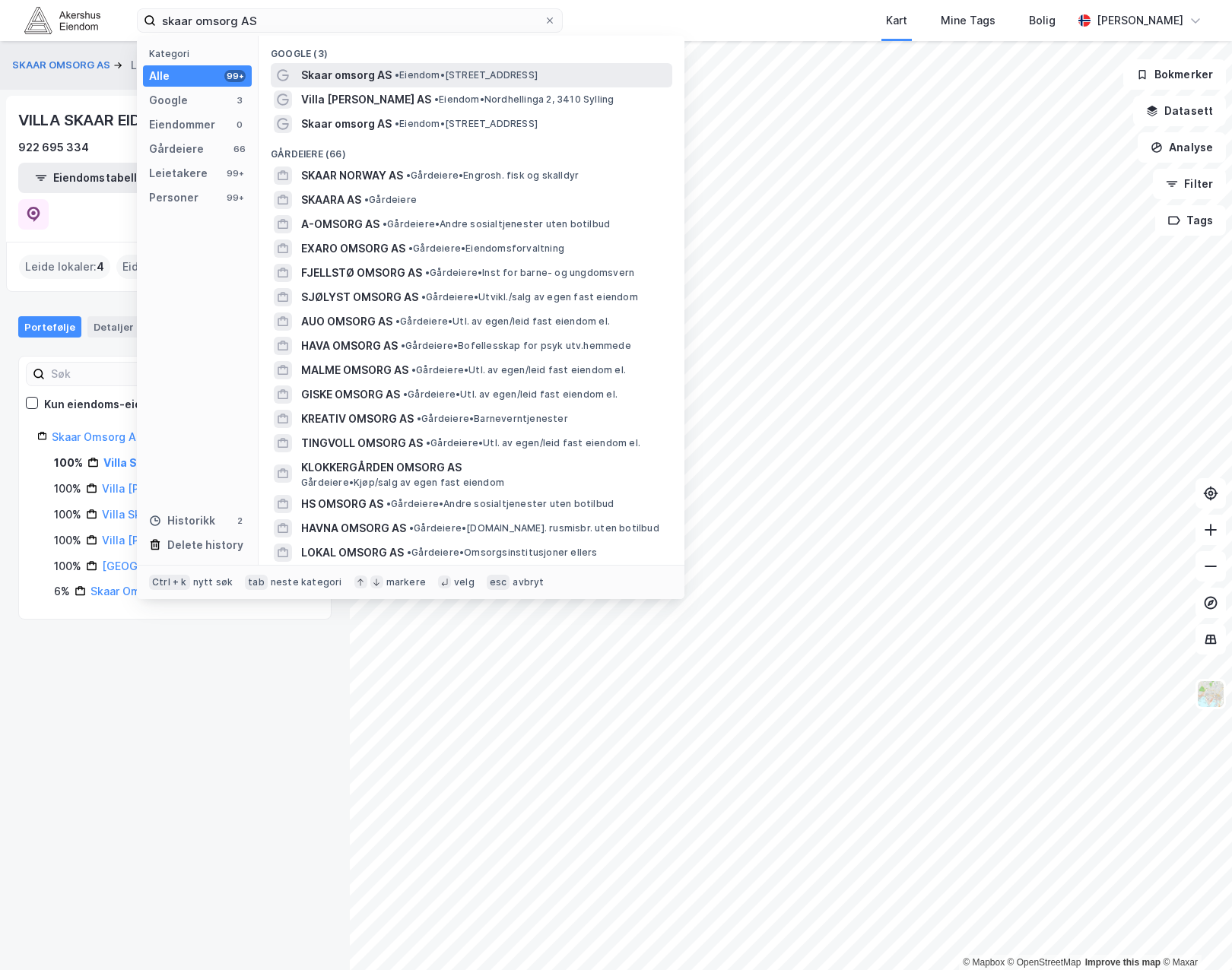
click at [341, 83] on span "Skaar omsorg AS" at bounding box center [346, 75] width 90 height 18
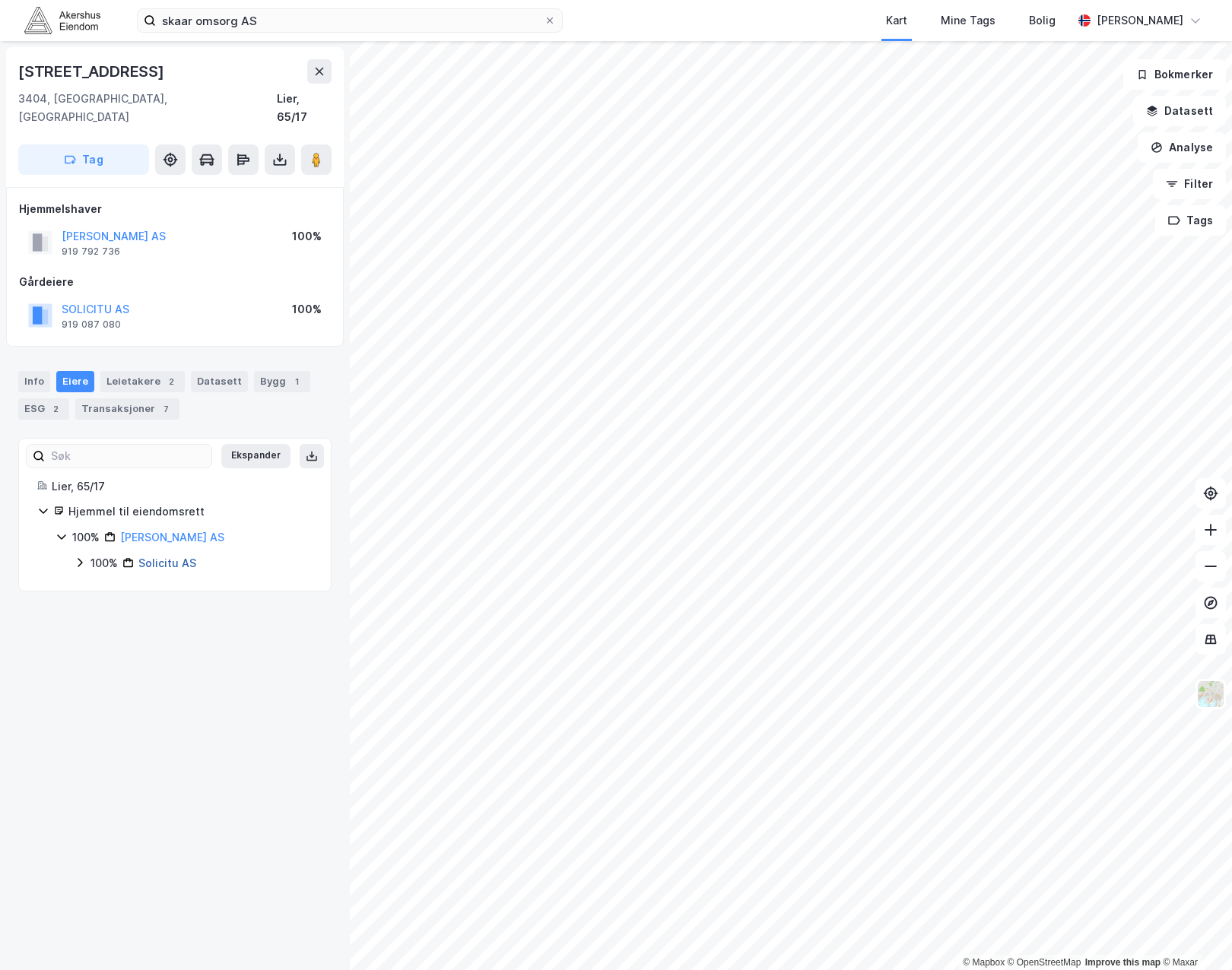
click at [167, 557] on link "Solicitu AS" at bounding box center [167, 562] width 58 height 13
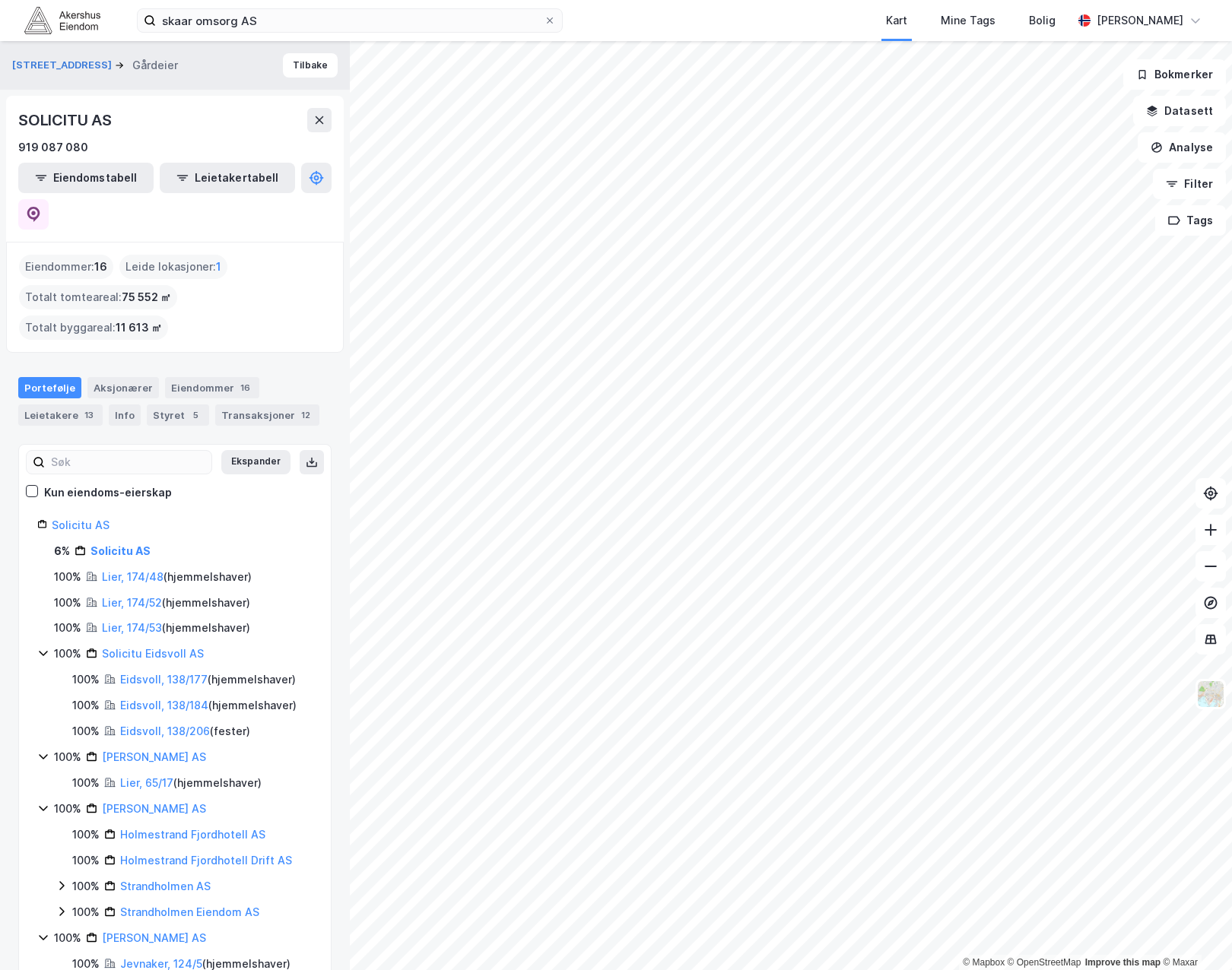
click at [44, 647] on icon at bounding box center [44, 653] width 13 height 13
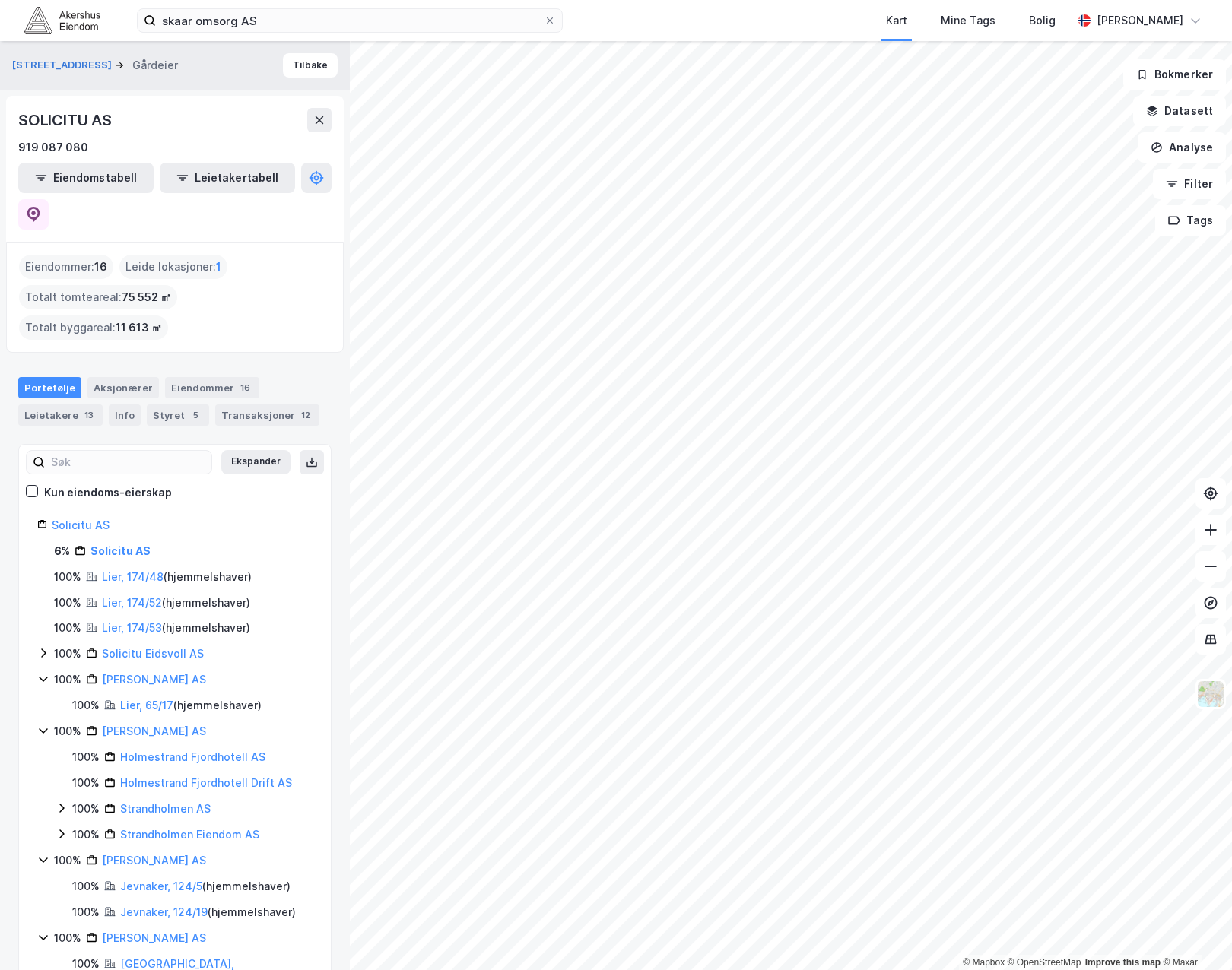
click at [43, 673] on icon at bounding box center [44, 679] width 13 height 13
click at [40, 699] on icon at bounding box center [44, 705] width 13 height 13
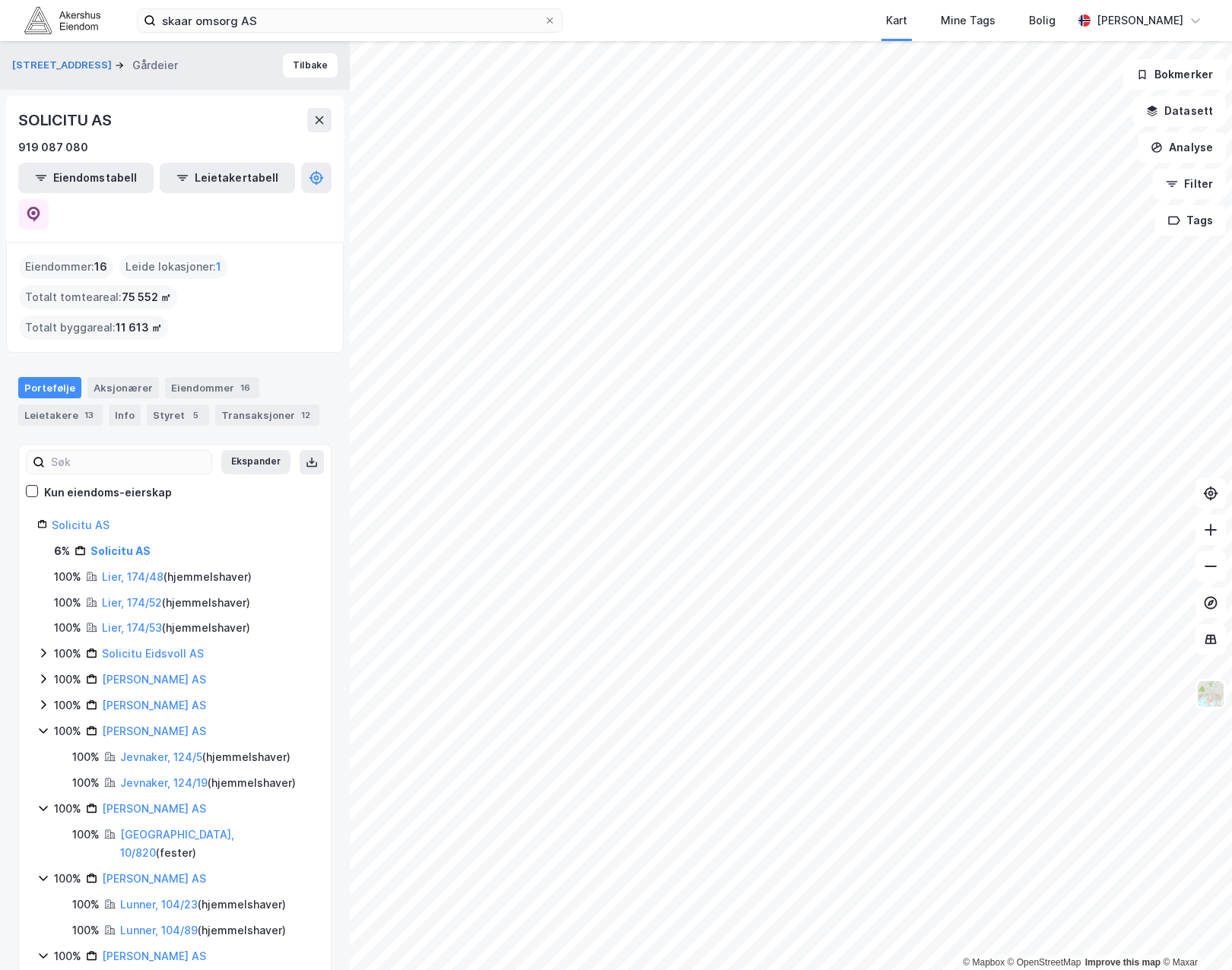
click at [40, 725] on icon at bounding box center [44, 731] width 13 height 13
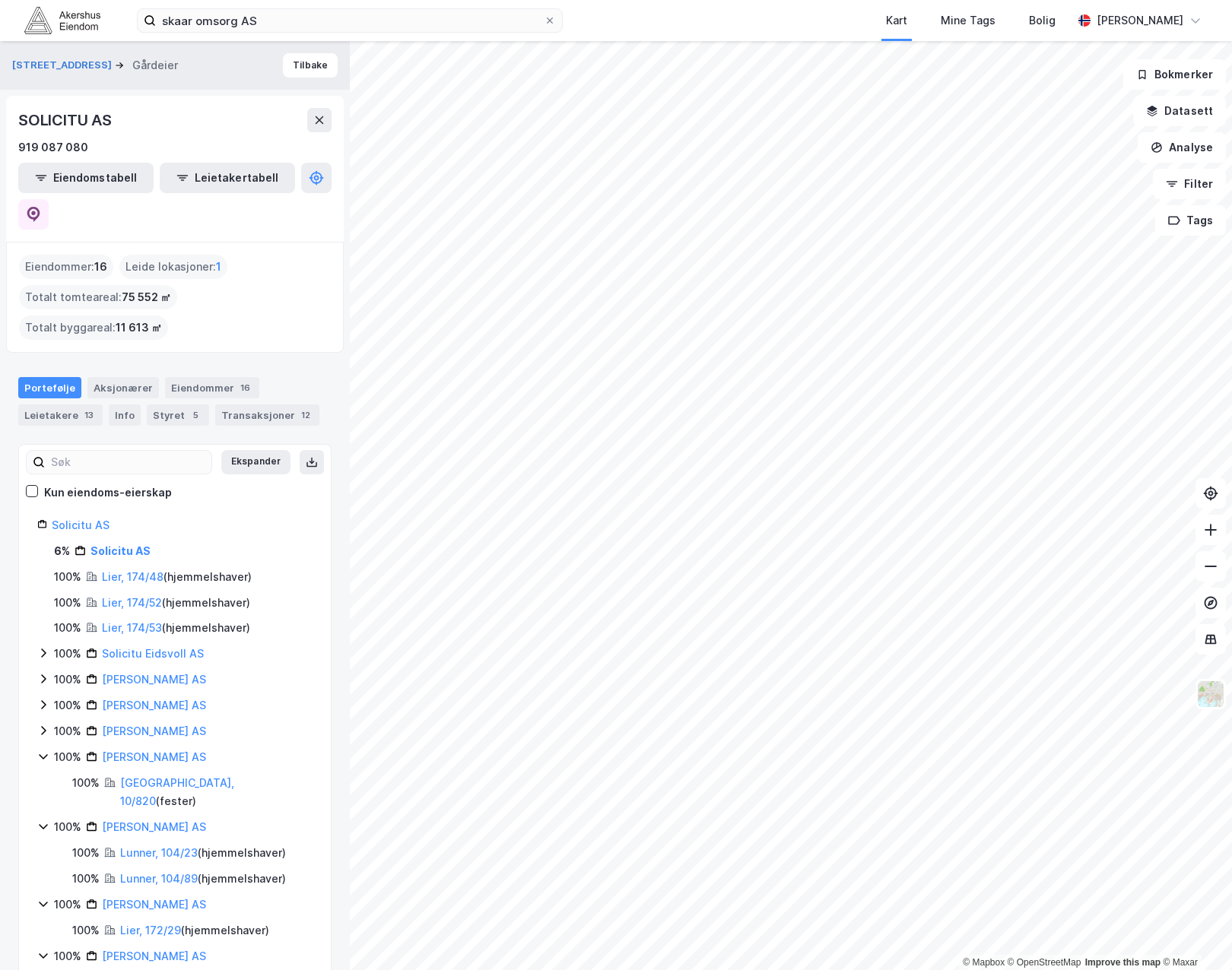
click at [40, 751] on icon at bounding box center [44, 757] width 13 height 13
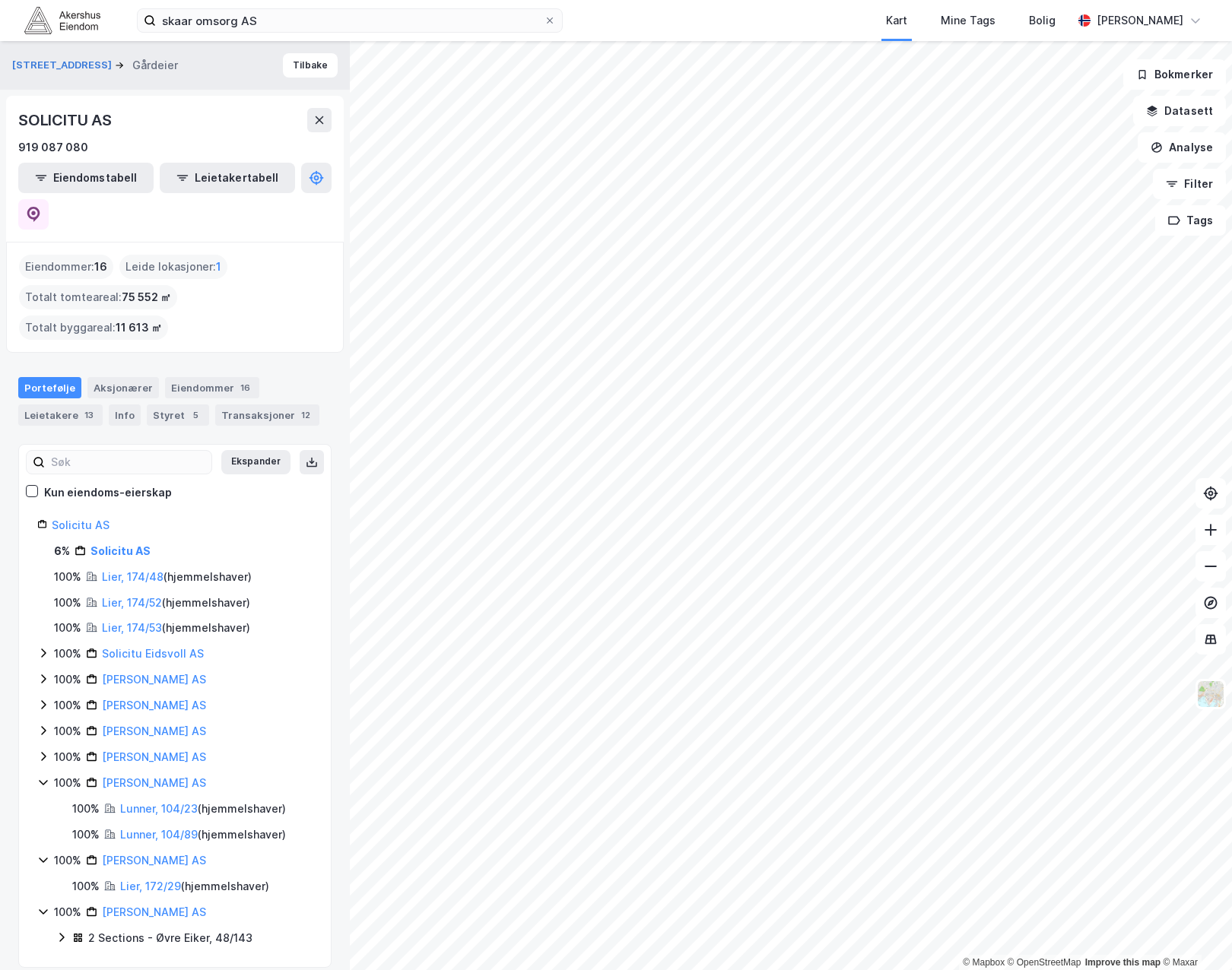
click at [40, 776] on icon at bounding box center [44, 782] width 13 height 13
click at [39, 802] on icon at bounding box center [44, 808] width 13 height 13
